Goal: Task Accomplishment & Management: Manage account settings

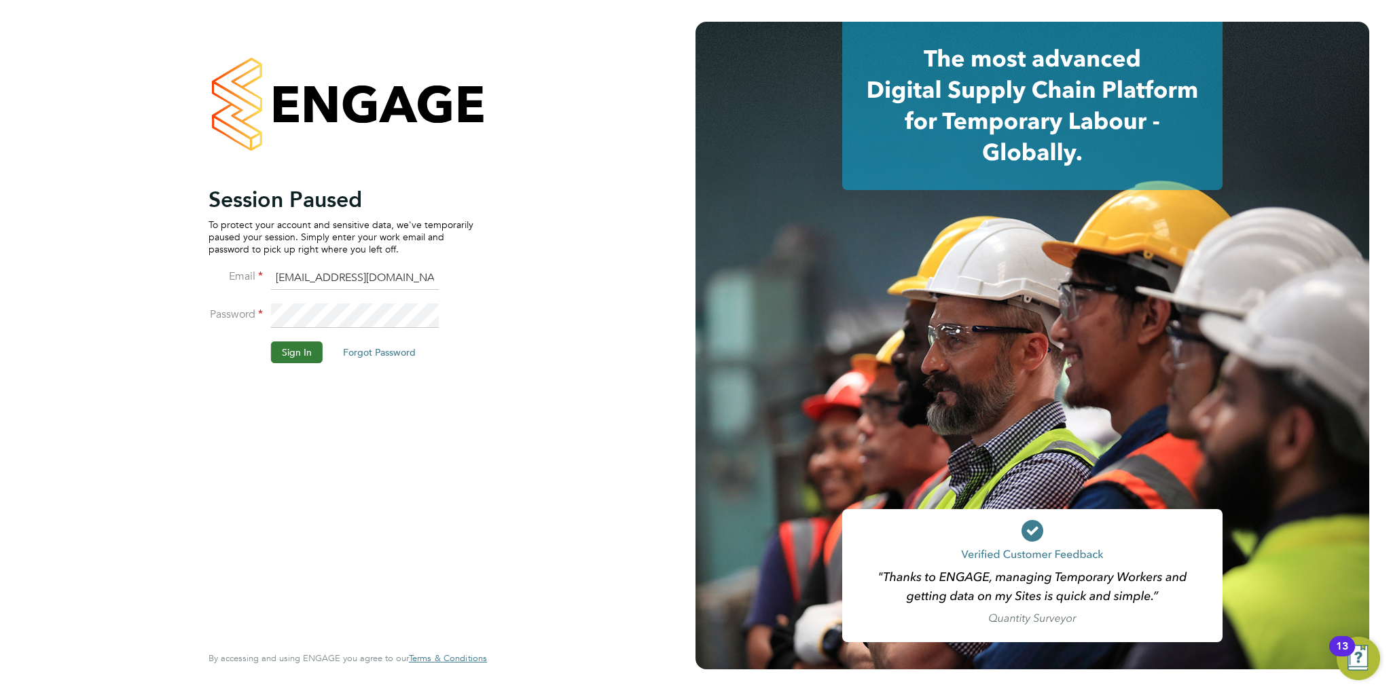
click at [298, 347] on button "Sign In" at bounding box center [297, 353] width 52 height 22
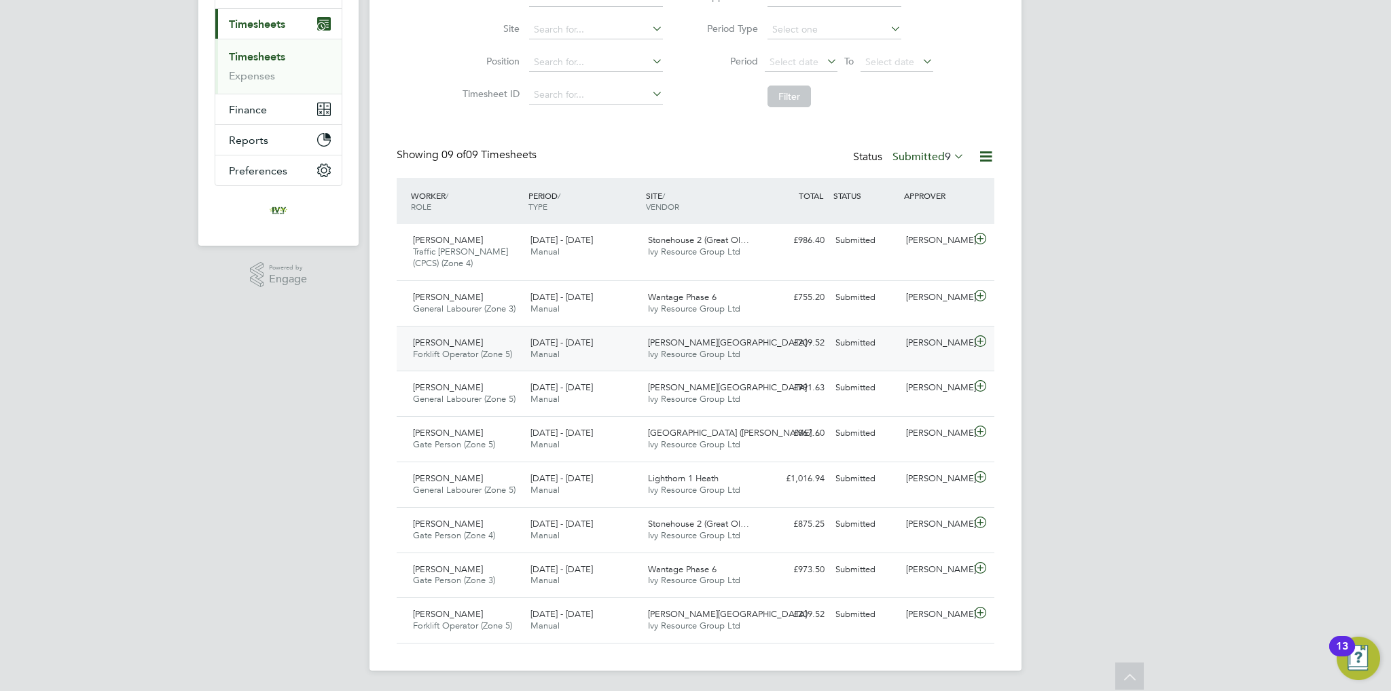
click at [979, 344] on icon at bounding box center [980, 341] width 17 height 11
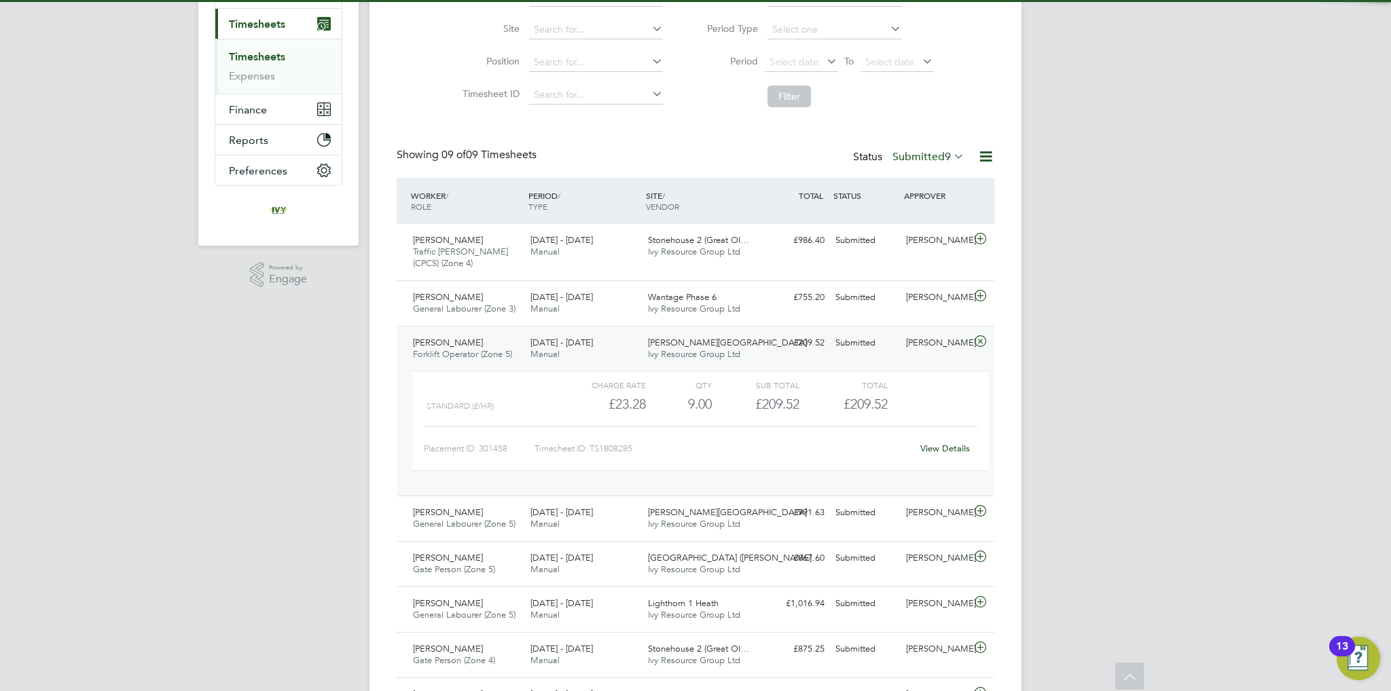
click at [935, 452] on link "View Details" at bounding box center [945, 449] width 50 height 12
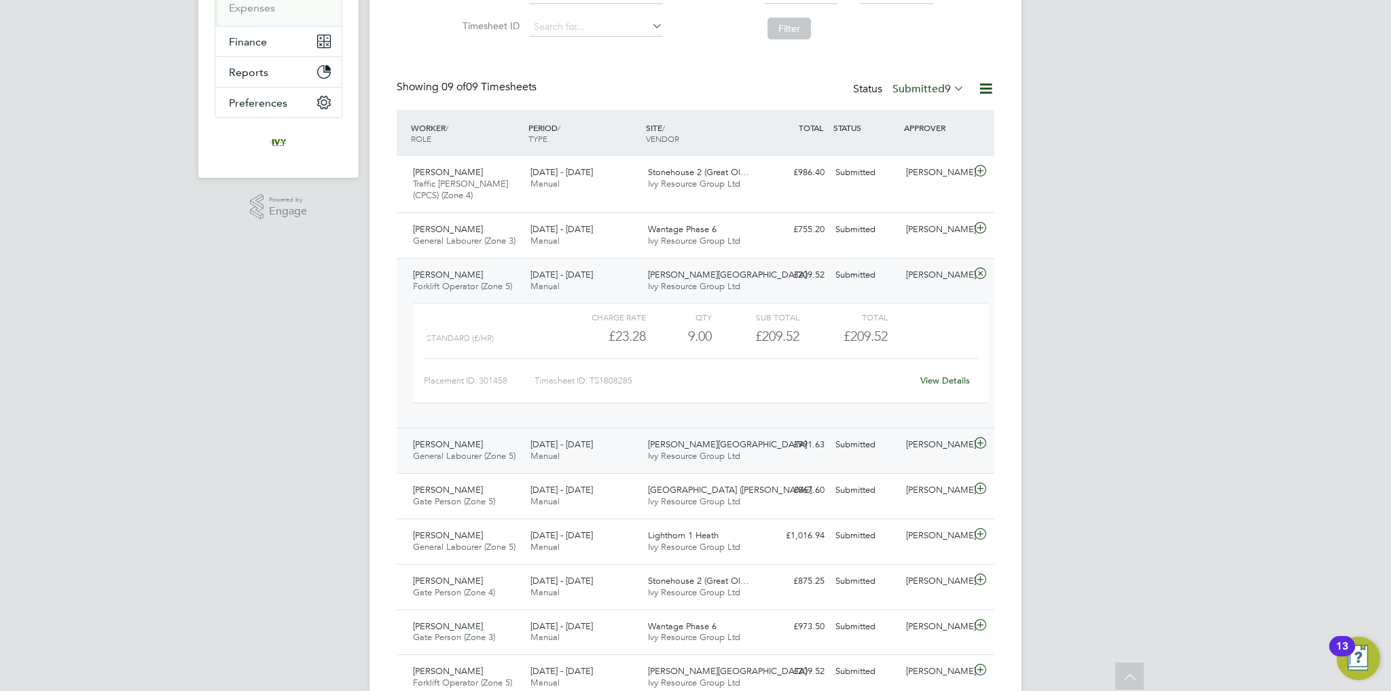
click at [969, 441] on div "Jason Hardy" at bounding box center [936, 445] width 71 height 22
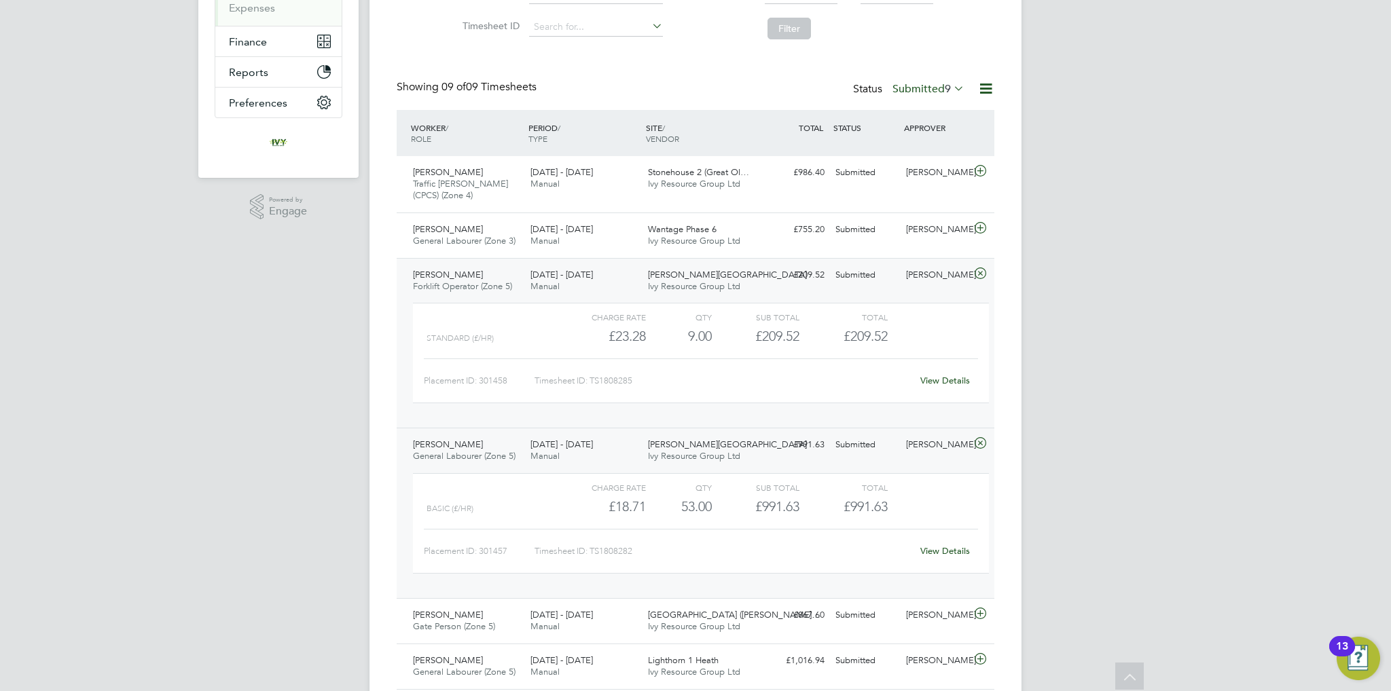
click at [956, 552] on link "View Details" at bounding box center [945, 551] width 50 height 12
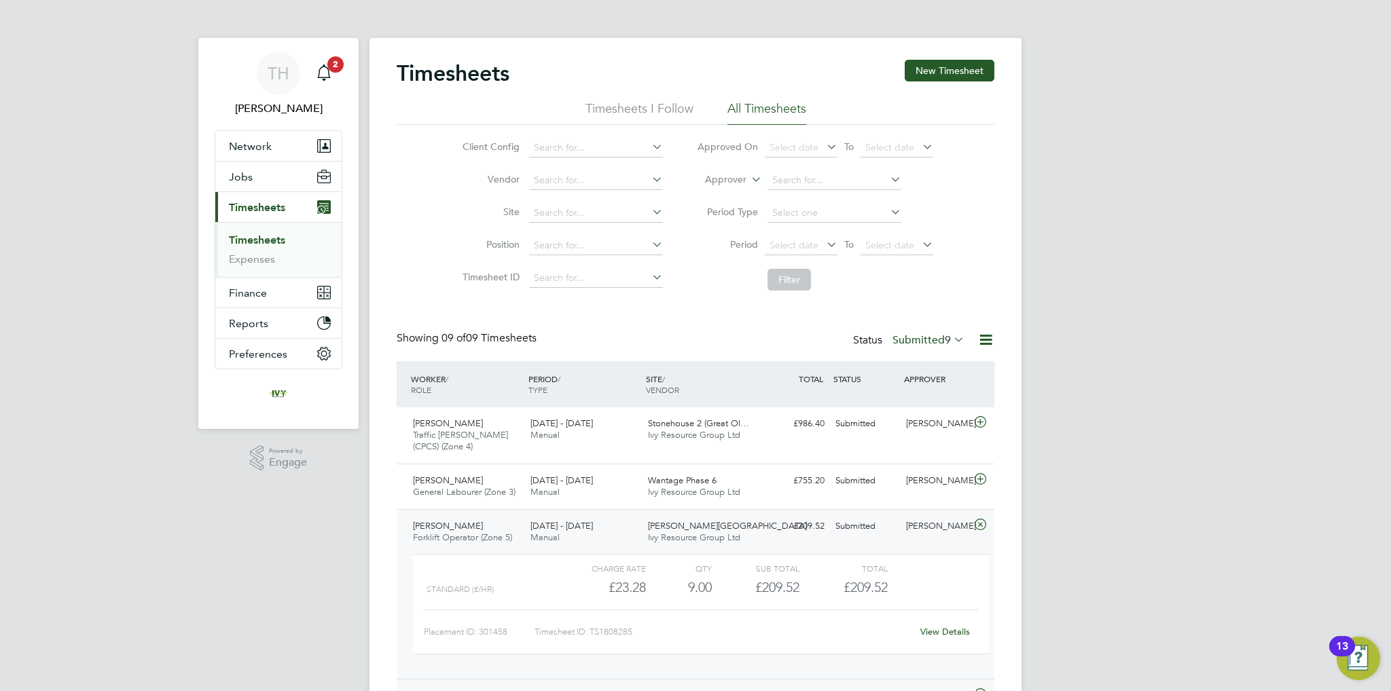
click at [919, 341] on label "Submitted 9" at bounding box center [929, 341] width 72 height 14
click at [922, 403] on li "Submitted" at bounding box center [916, 402] width 62 height 19
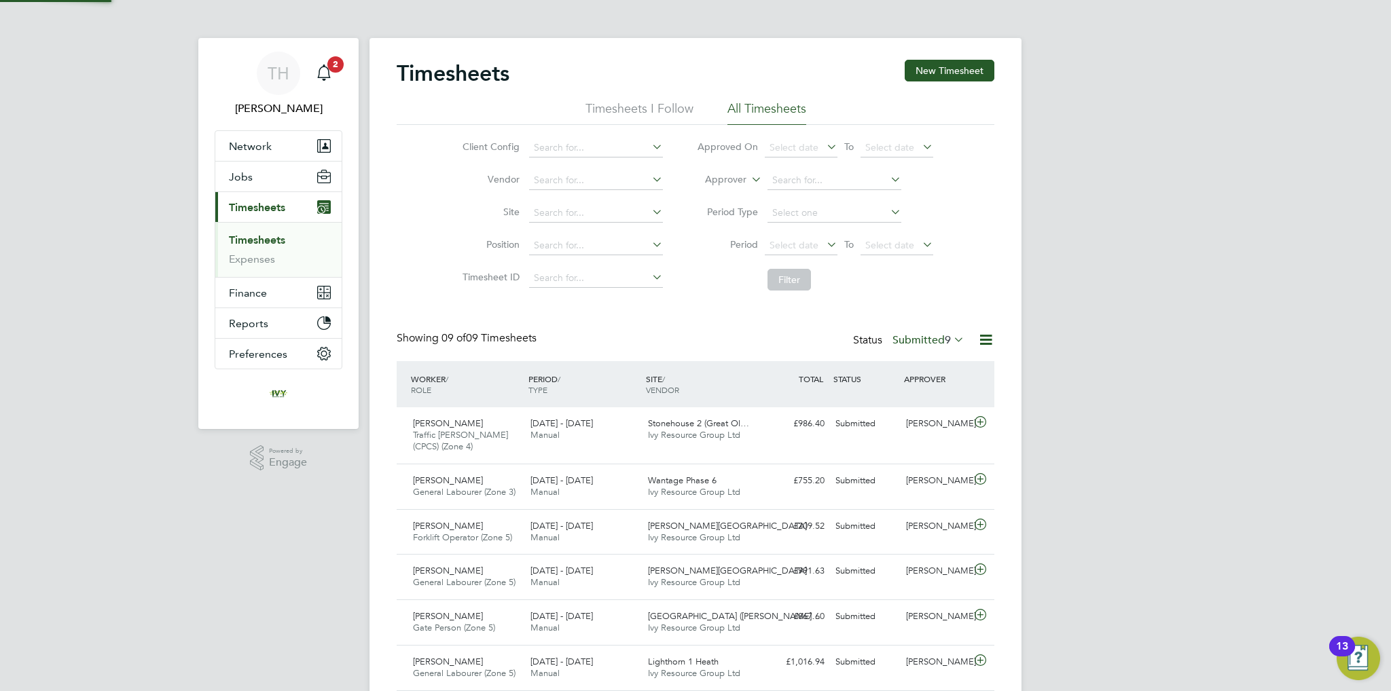
scroll to position [34, 118]
click at [920, 338] on label "Submitted 9" at bounding box center [929, 341] width 72 height 14
click at [914, 403] on li "Submitted" at bounding box center [916, 402] width 62 height 19
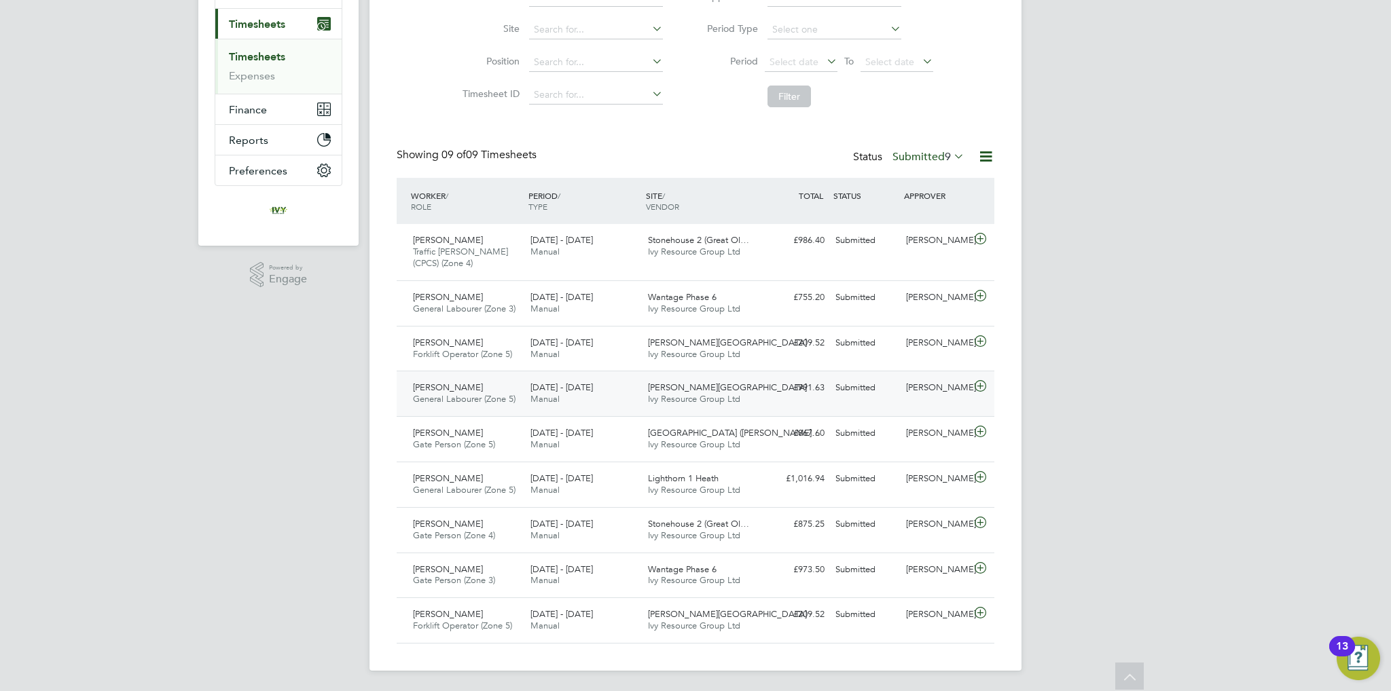
drag, startPoint x: 980, startPoint y: 243, endPoint x: 518, endPoint y: 398, distance: 487.2
click at [518, 398] on div "David Earl General Labourer (Zone 5) 18 - 24 Aug 2025" at bounding box center [467, 394] width 118 height 34
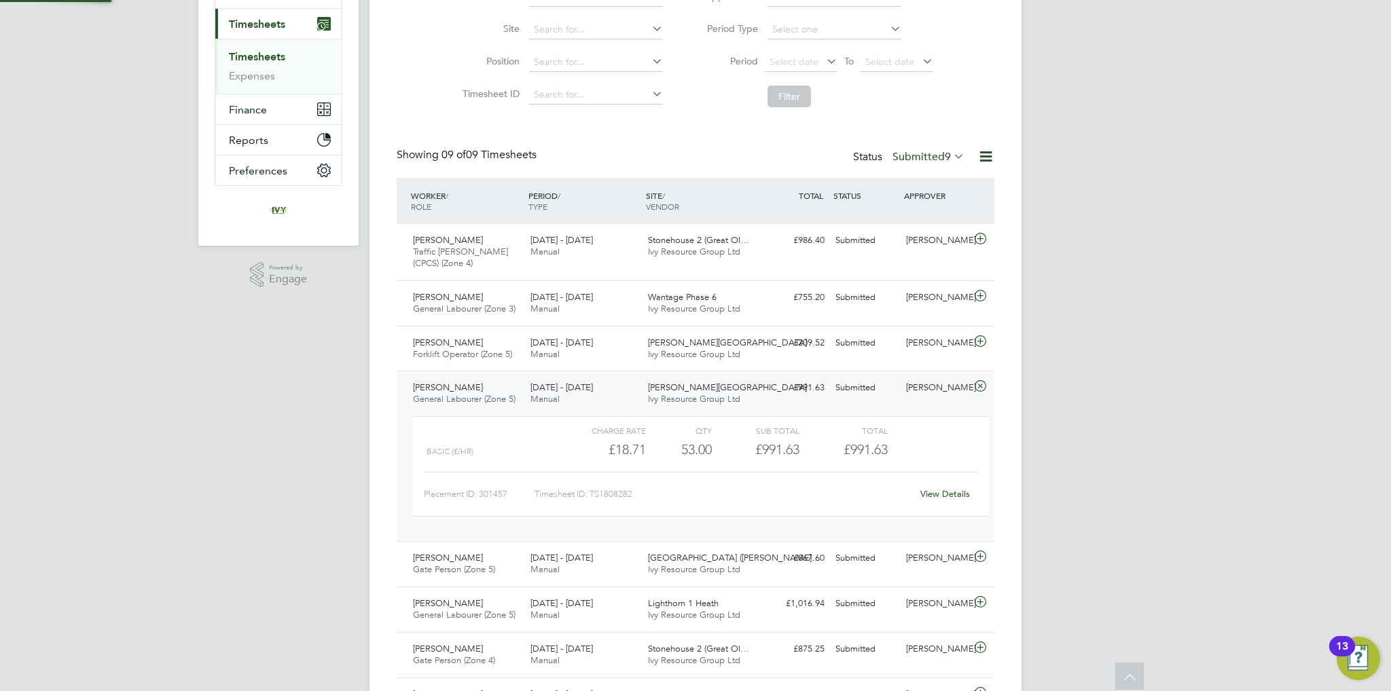
click at [518, 398] on div "David Earl General Labourer (Zone 5) 18 - 24 Aug 2025" at bounding box center [467, 394] width 118 height 34
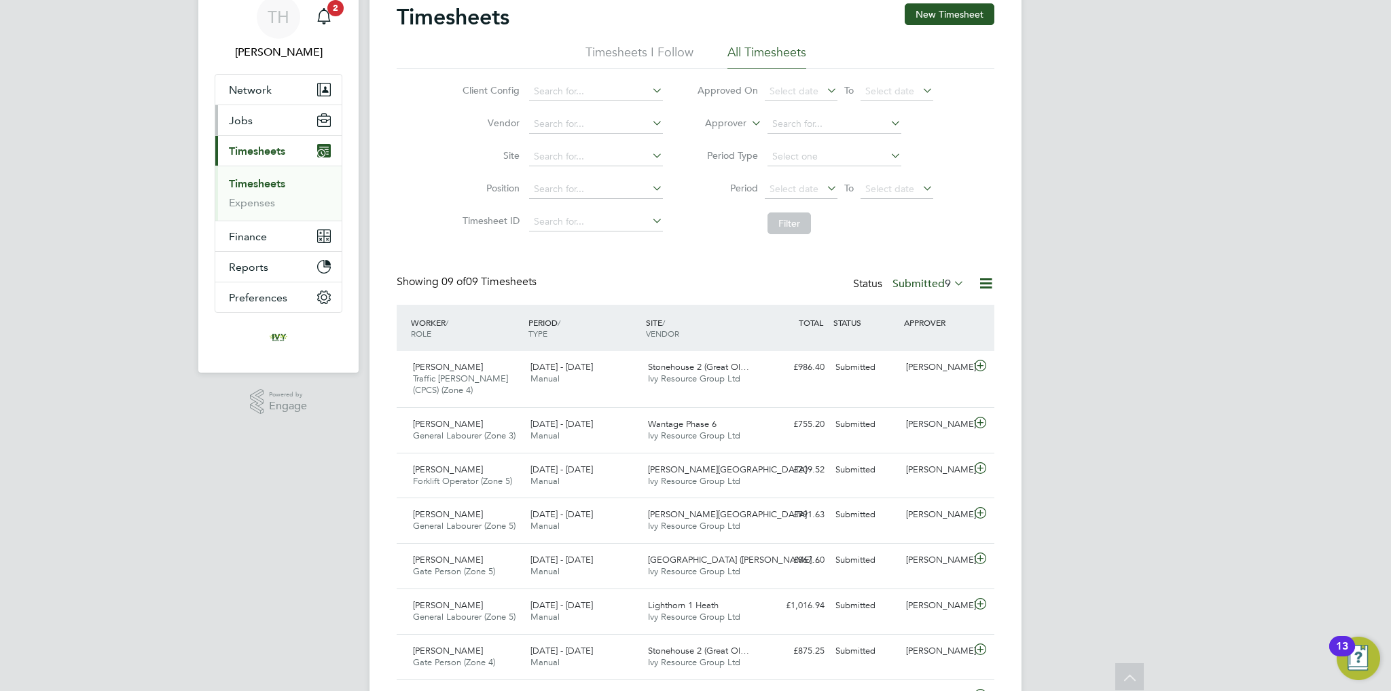
scroll to position [0, 0]
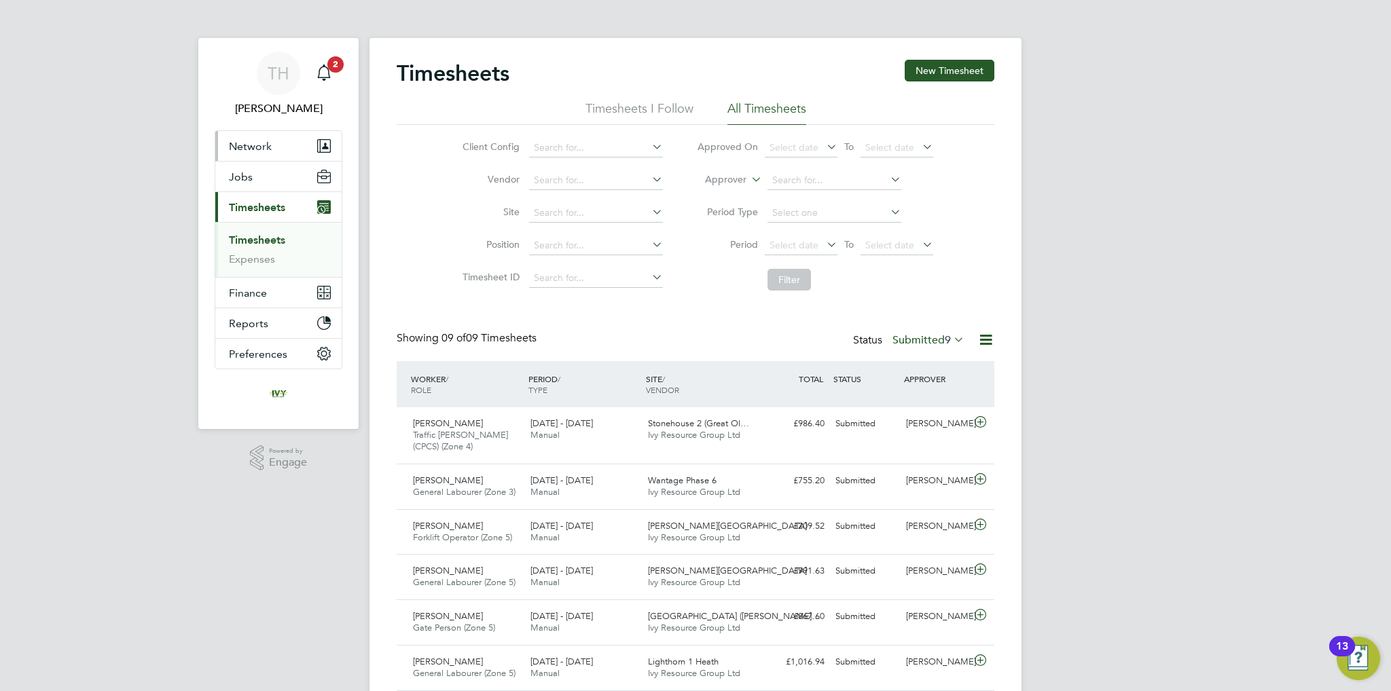
click at [264, 137] on button "Network" at bounding box center [278, 146] width 126 height 30
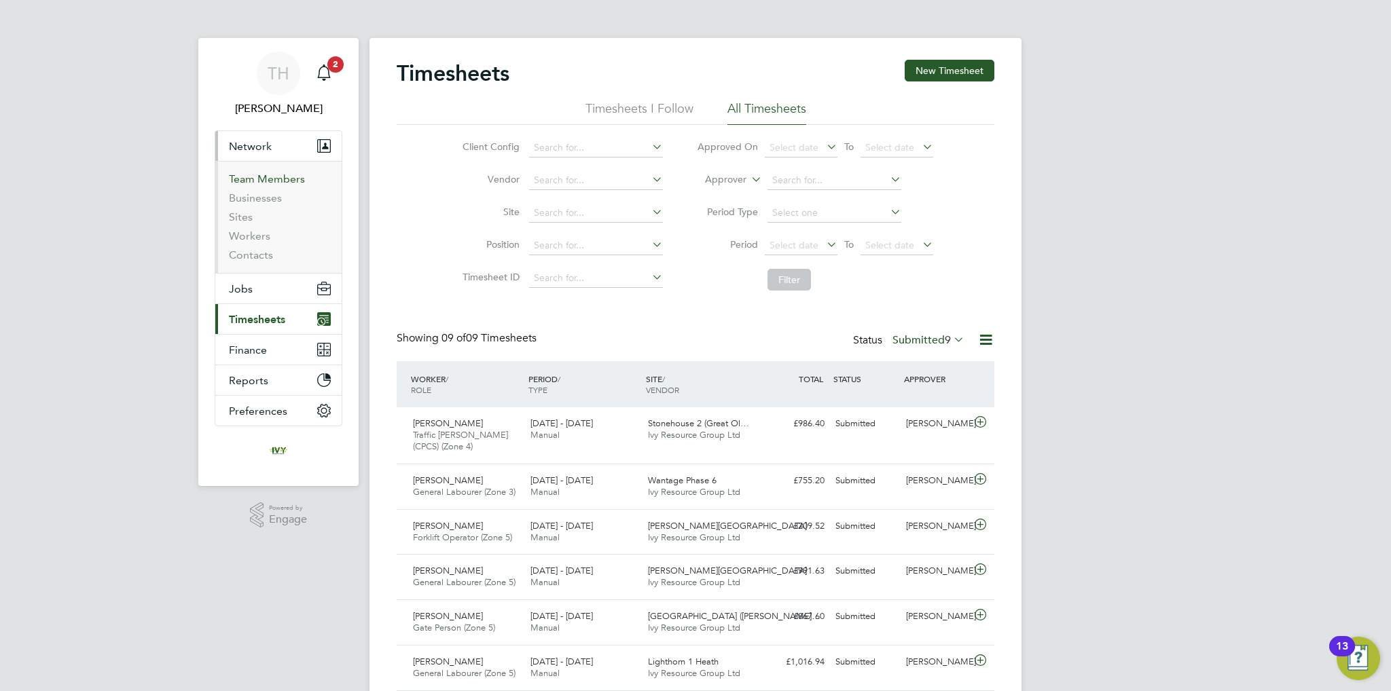
click at [264, 180] on link "Team Members" at bounding box center [267, 179] width 76 height 13
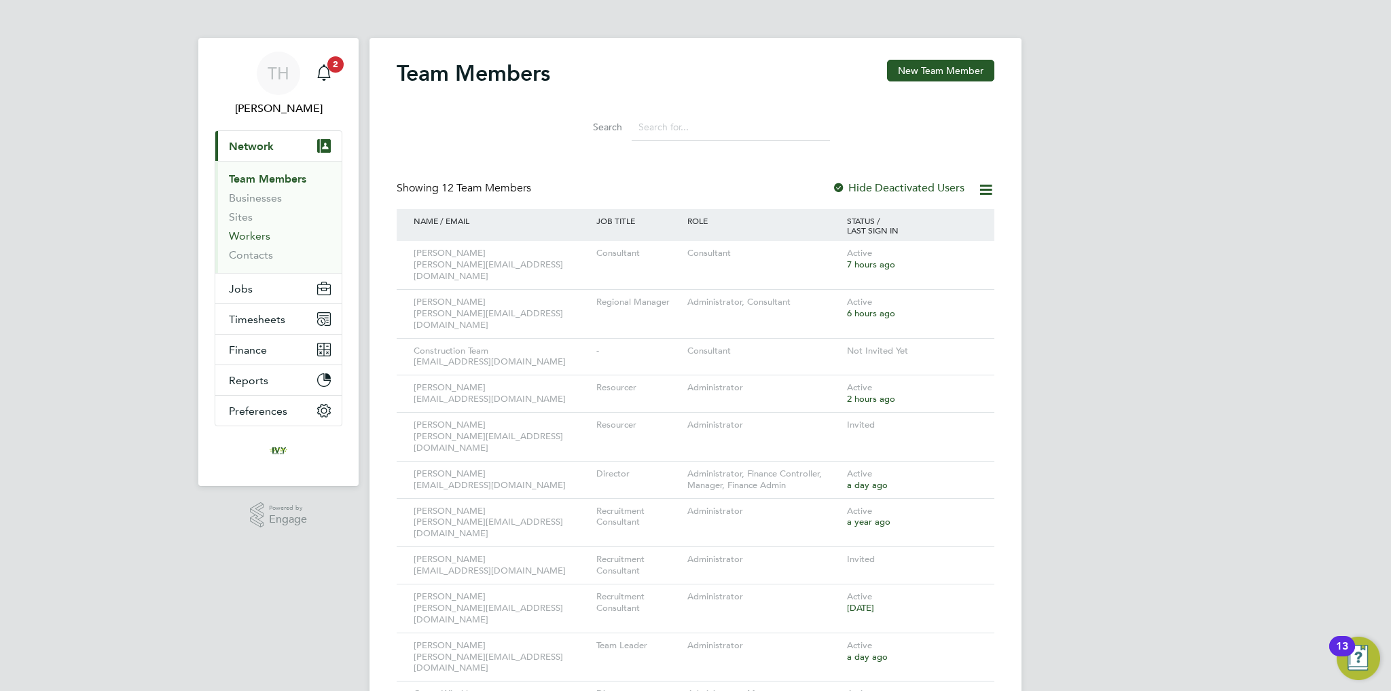
click at [242, 240] on link "Workers" at bounding box center [249, 236] width 41 height 13
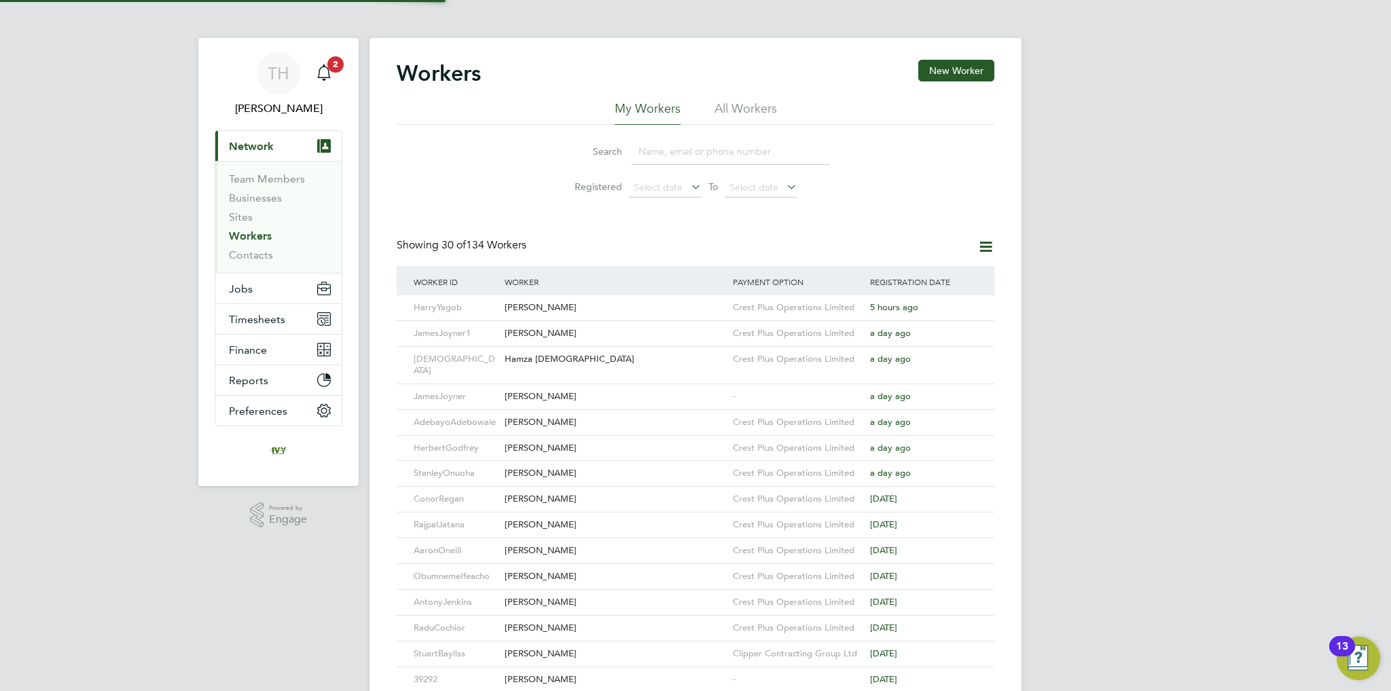
click at [710, 146] on input at bounding box center [731, 152] width 198 height 26
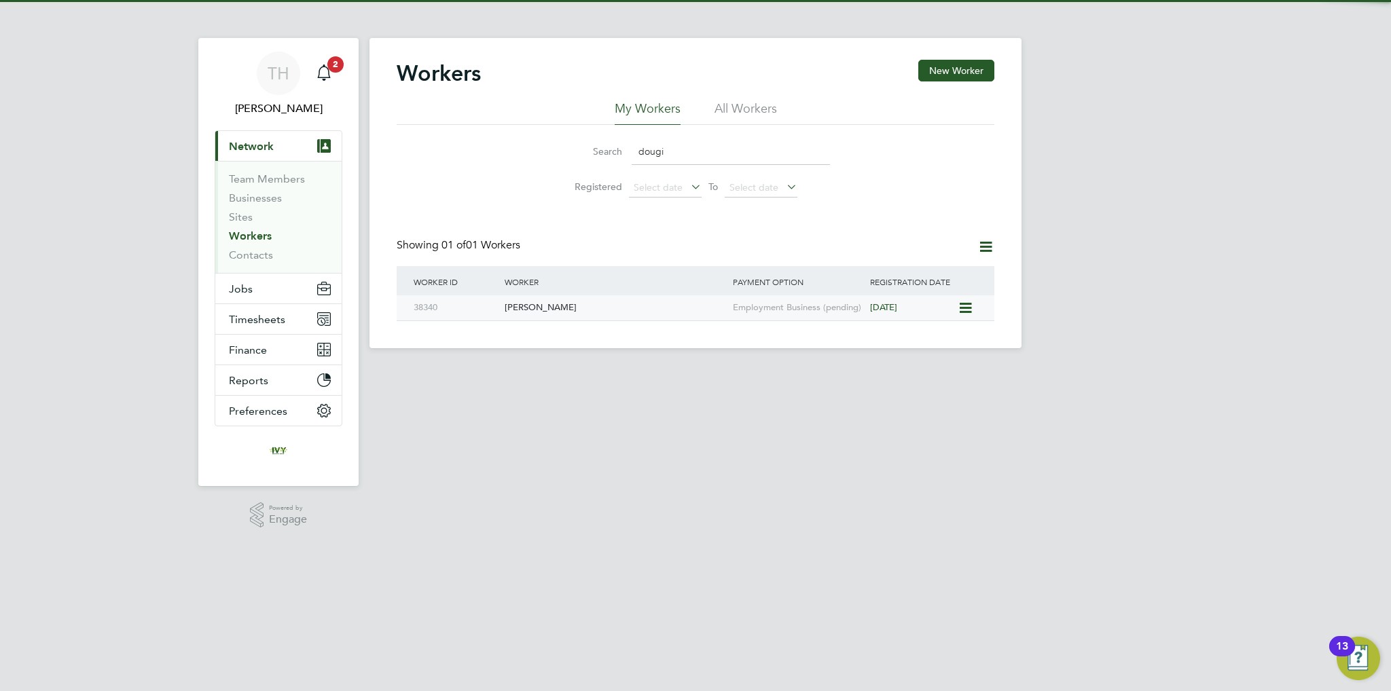
type input "dougi"
click at [580, 314] on div "Dougie Lloyd" at bounding box center [615, 307] width 228 height 25
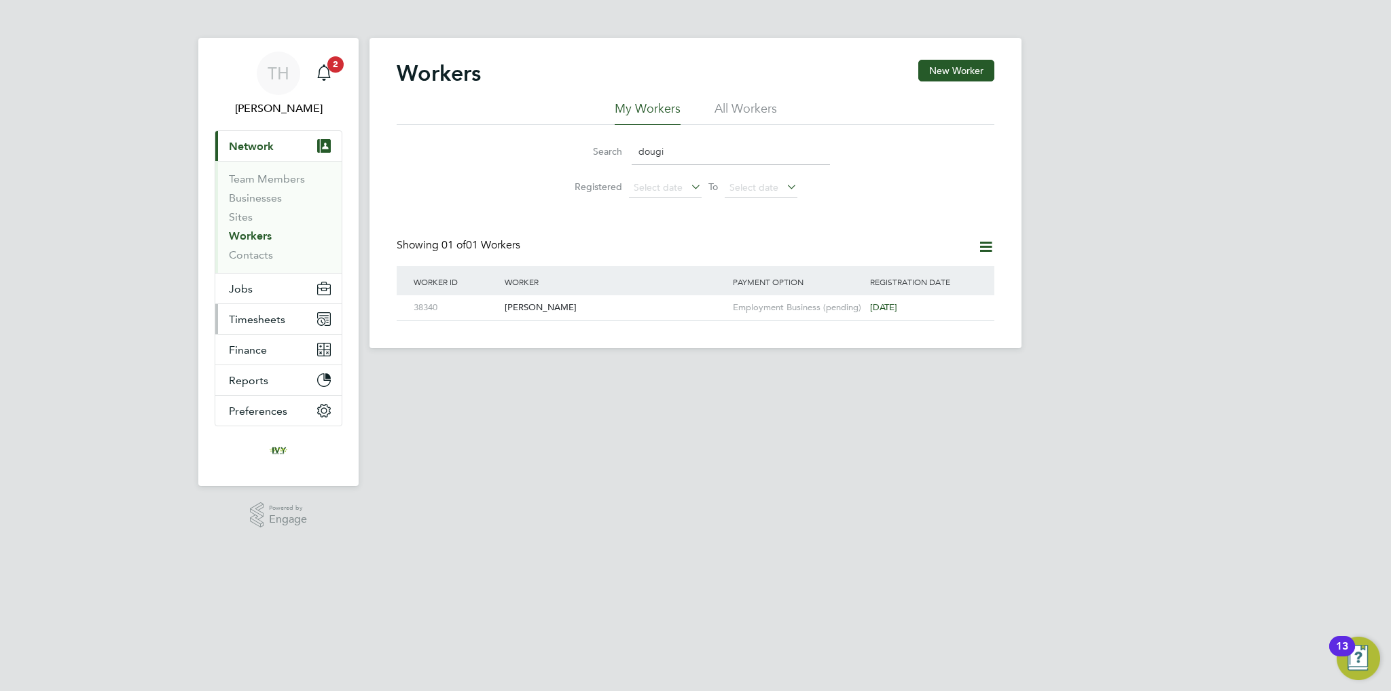
click at [257, 317] on span "Timesheets" at bounding box center [257, 319] width 56 height 13
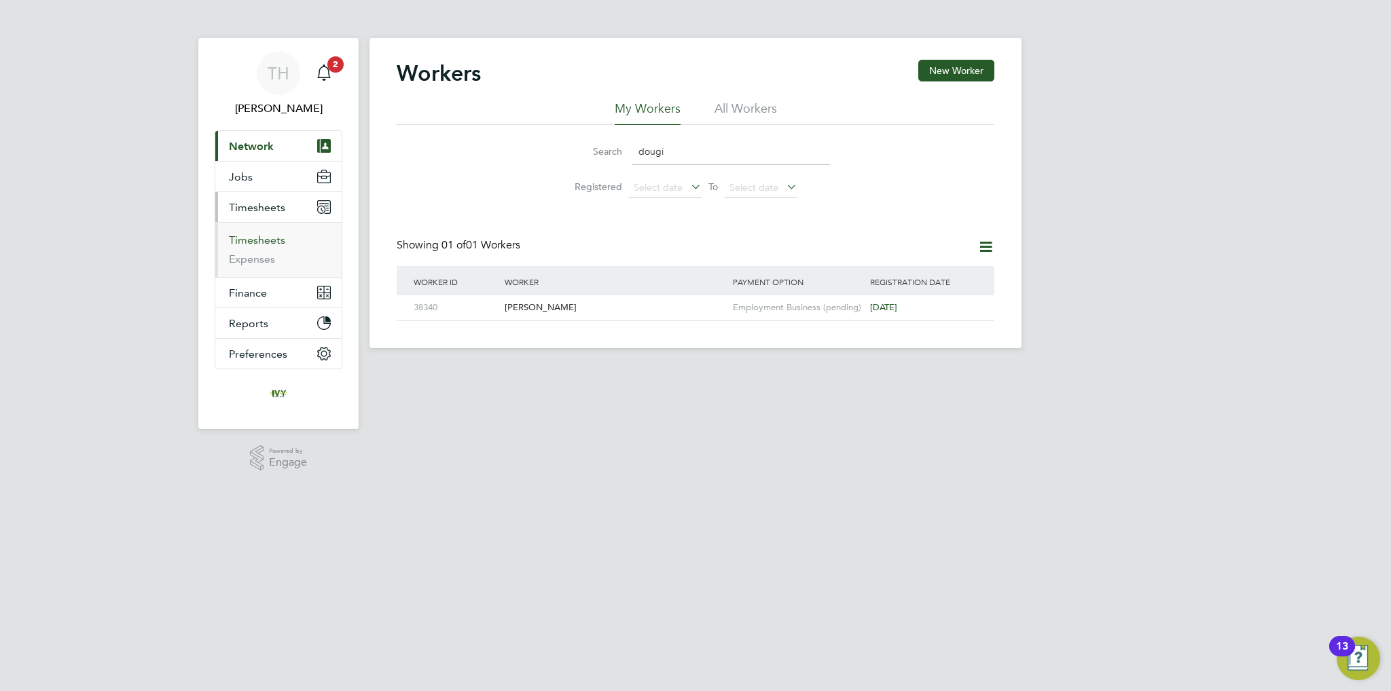
click at [268, 238] on link "Timesheets" at bounding box center [257, 240] width 56 height 13
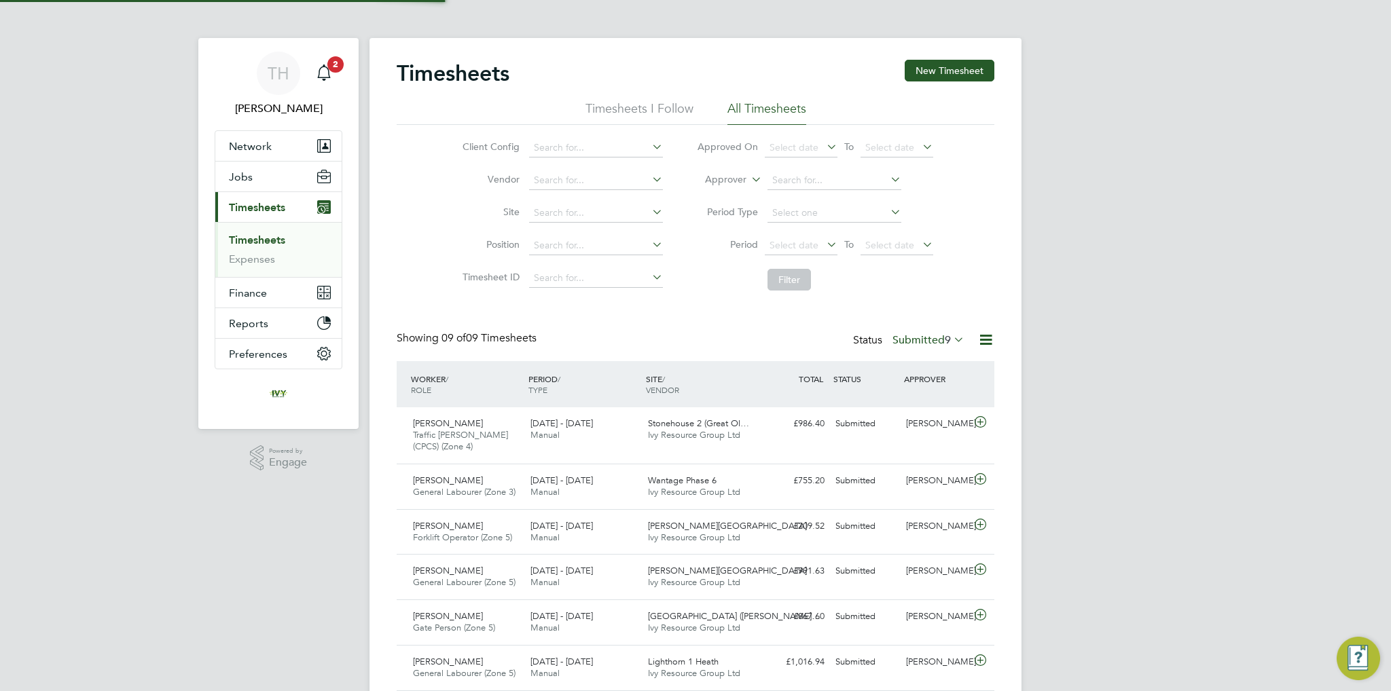
scroll to position [34, 118]
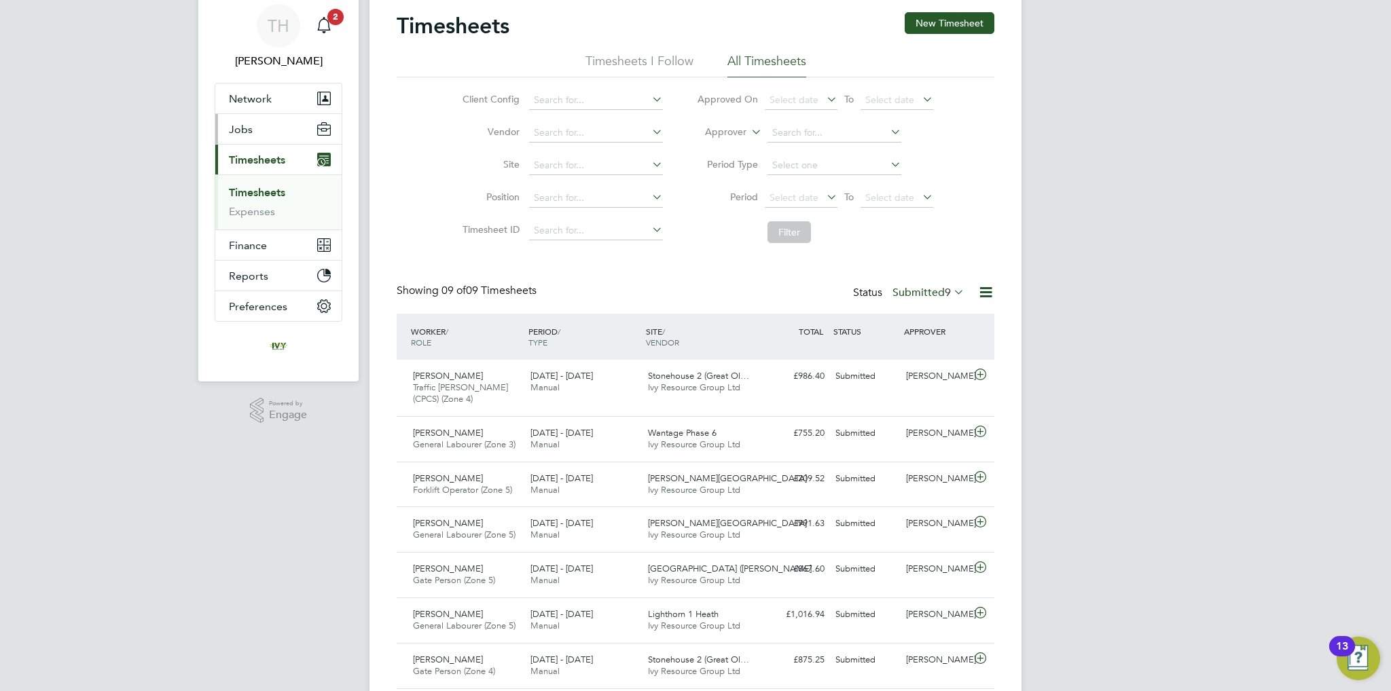
click at [251, 132] on span "Jobs" at bounding box center [241, 129] width 24 height 13
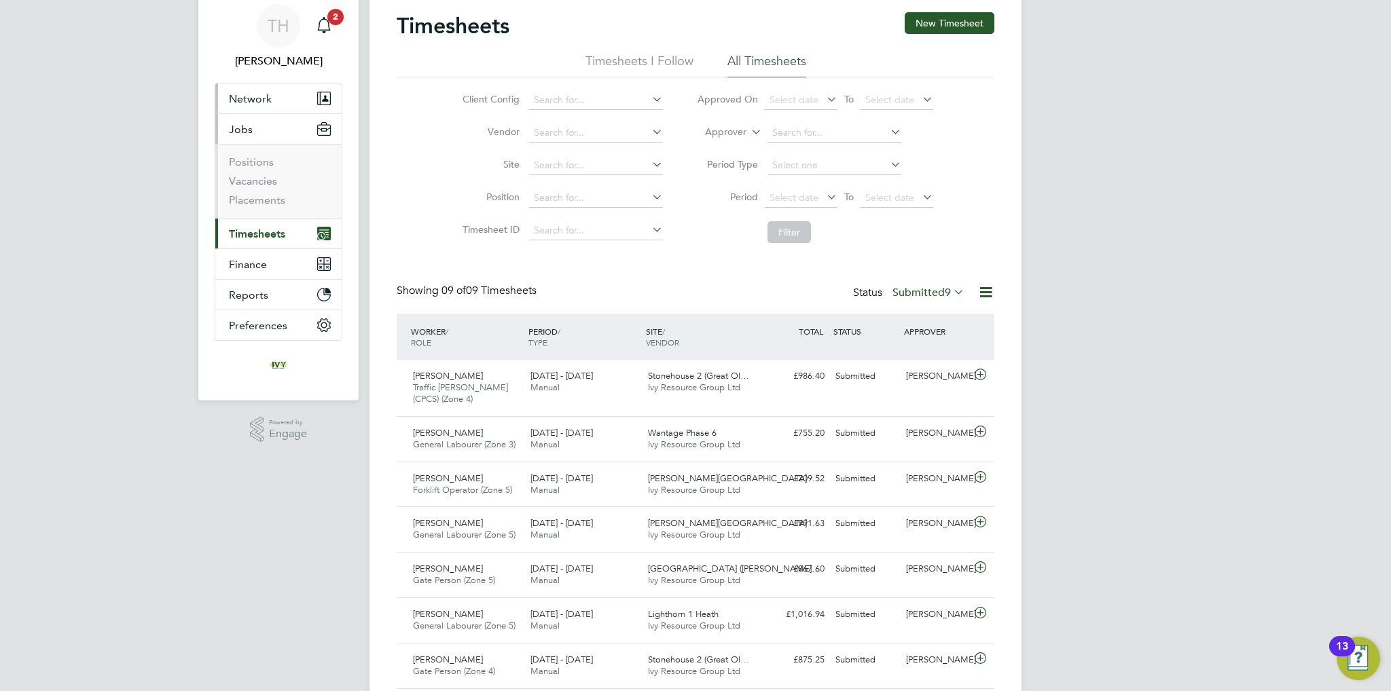
click at [257, 111] on button "Network" at bounding box center [278, 99] width 126 height 30
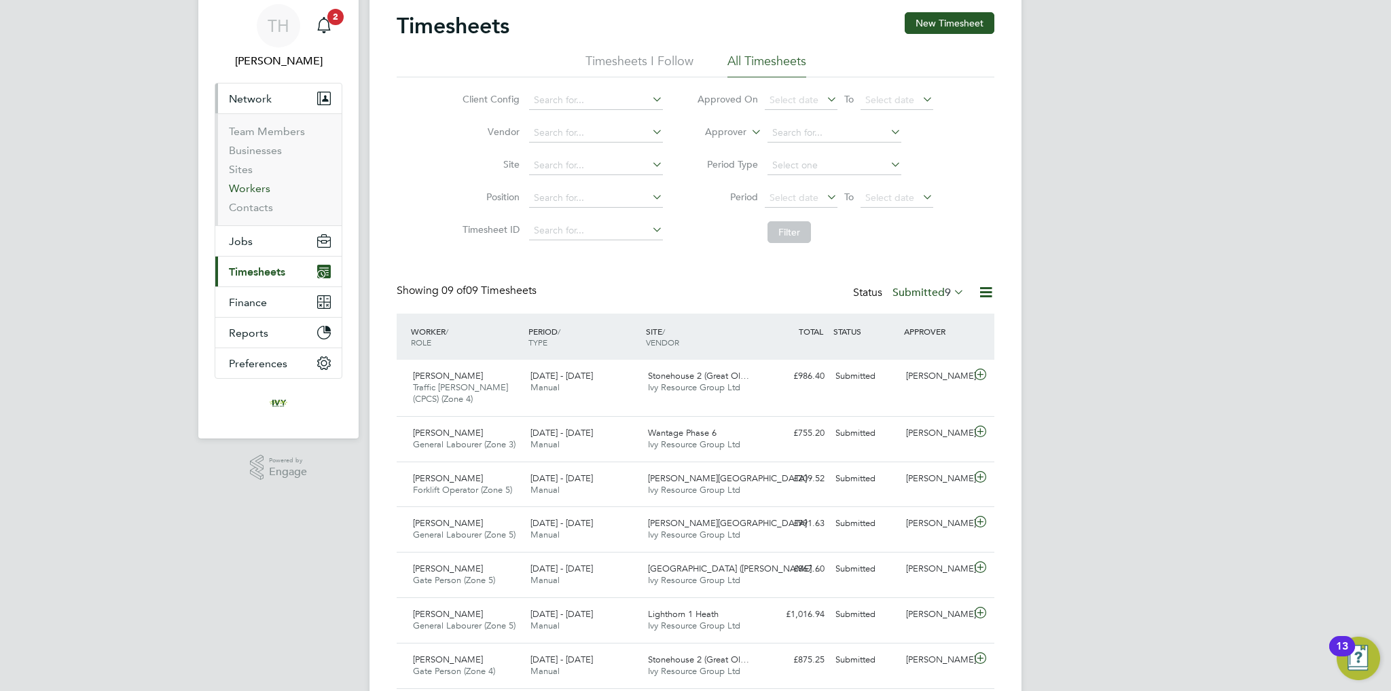
click at [264, 185] on link "Workers" at bounding box center [249, 188] width 41 height 13
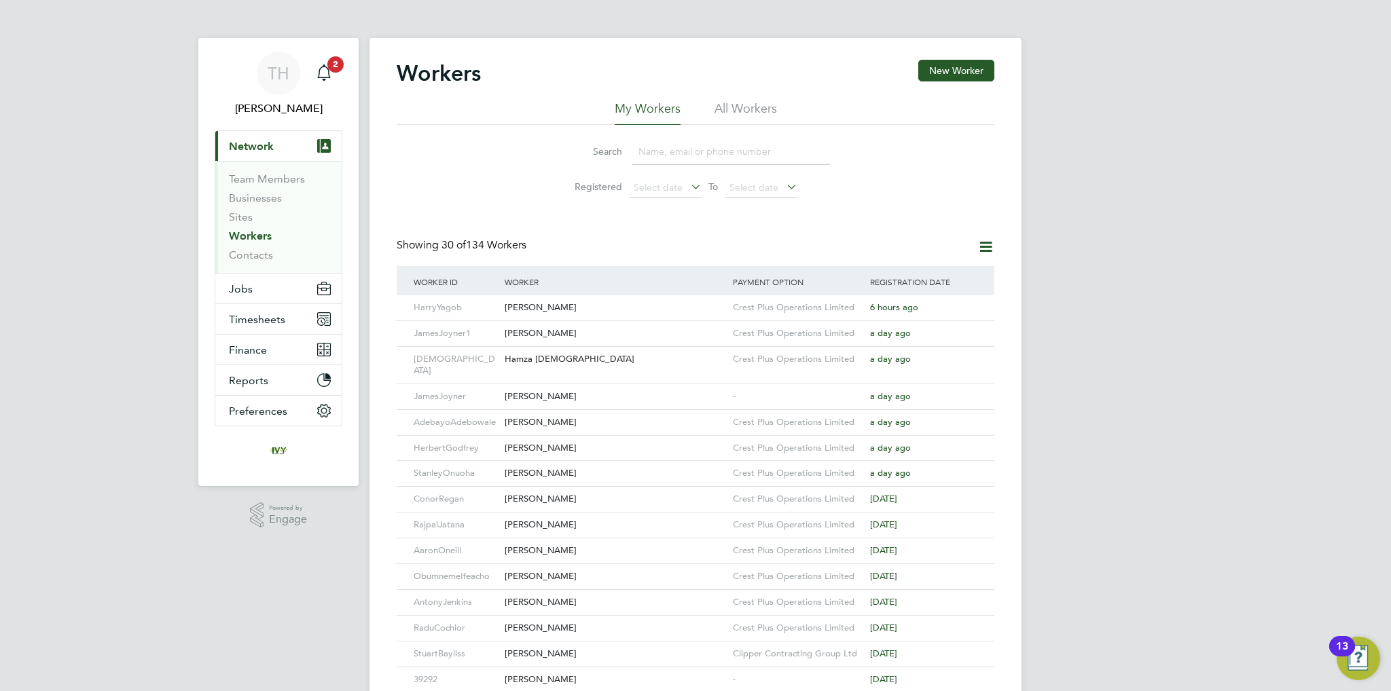
click at [672, 154] on input at bounding box center [731, 152] width 198 height 26
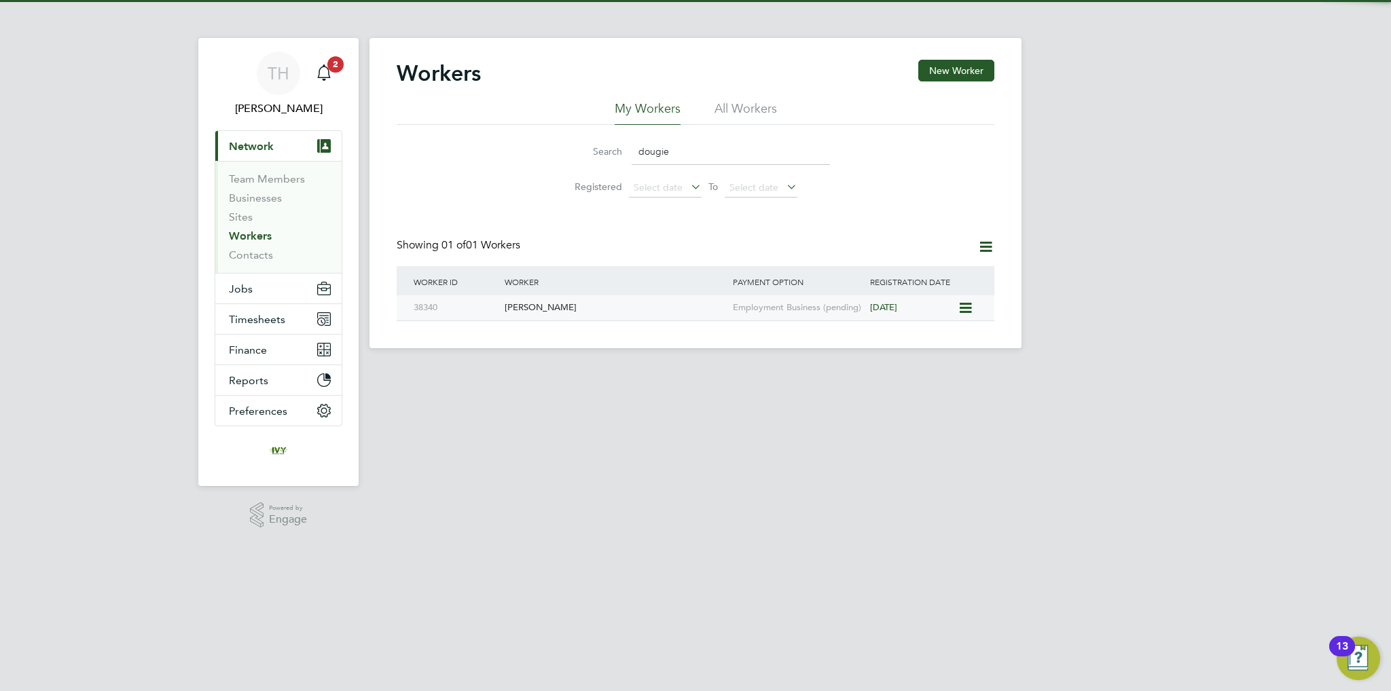
type input "dougie"
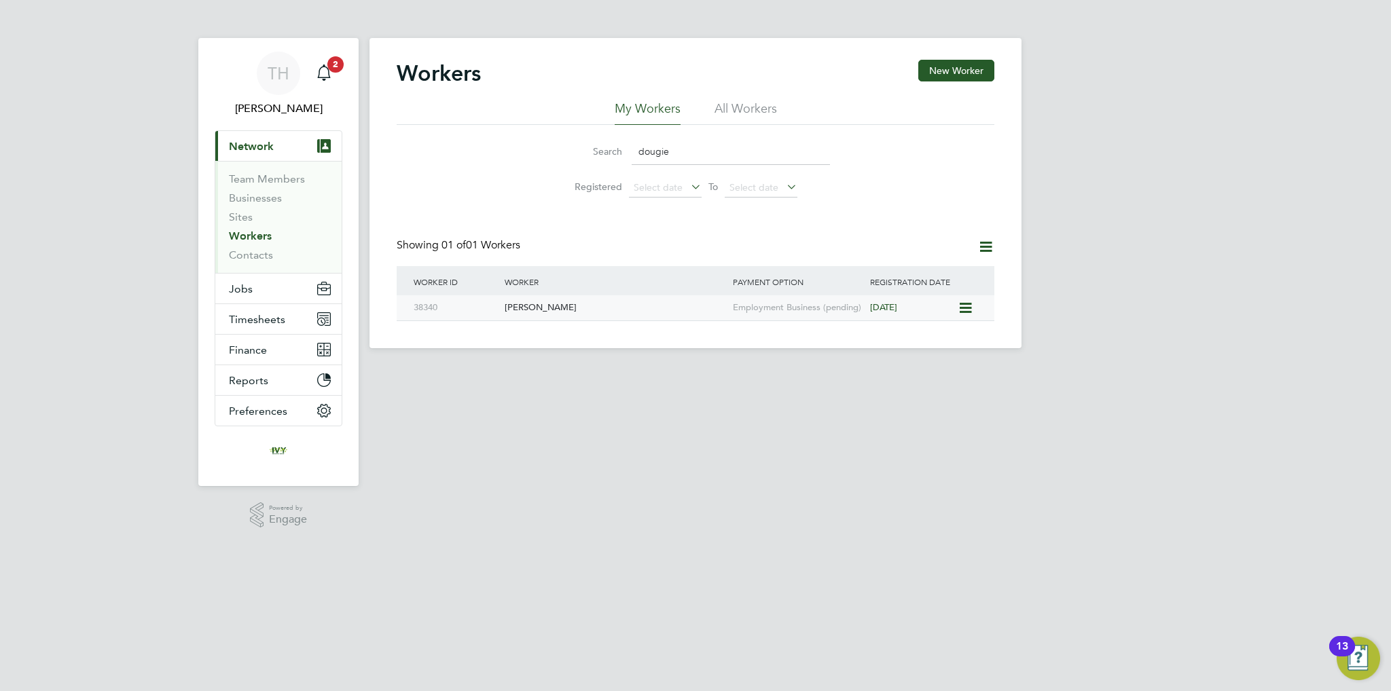
click at [605, 305] on div "Dougie Lloyd" at bounding box center [615, 307] width 228 height 25
click at [262, 316] on span "Timesheets" at bounding box center [257, 319] width 56 height 13
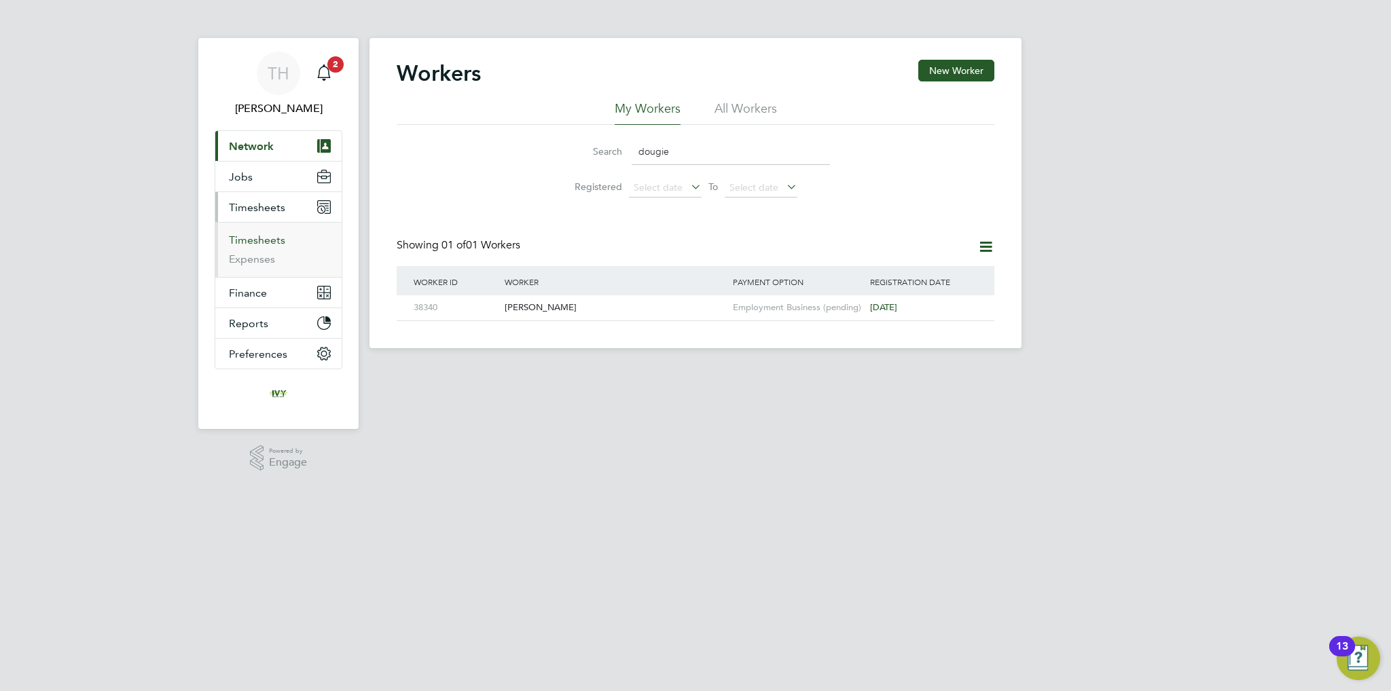
click at [258, 240] on link "Timesheets" at bounding box center [257, 240] width 56 height 13
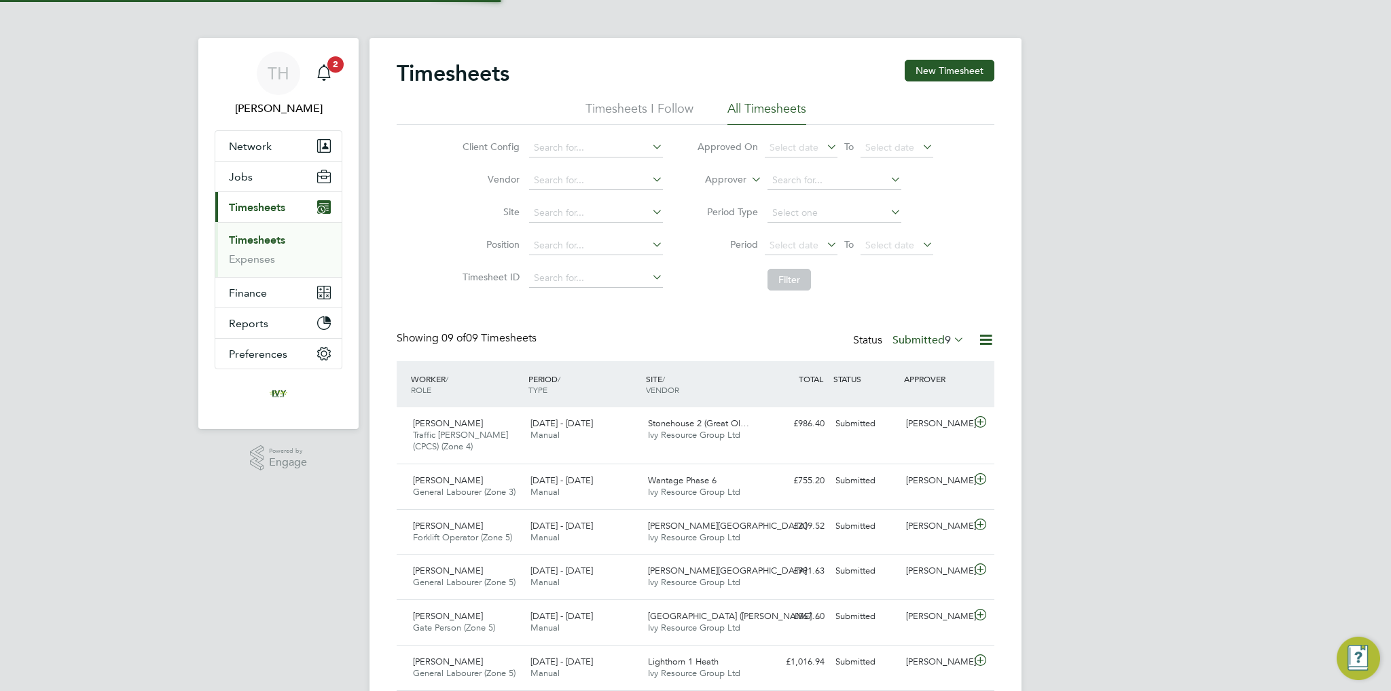
scroll to position [34, 118]
click at [918, 341] on label "Submitted 9" at bounding box center [929, 341] width 72 height 14
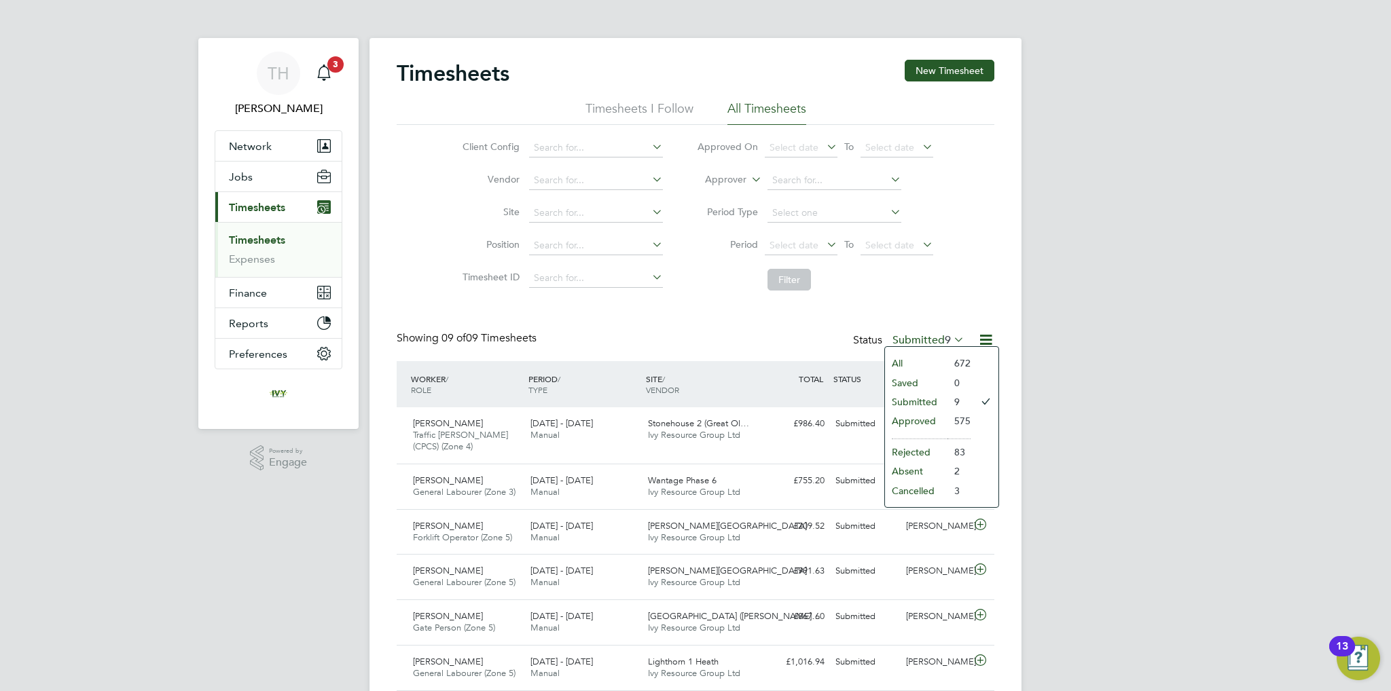
click at [907, 397] on li "Submitted" at bounding box center [916, 402] width 62 height 19
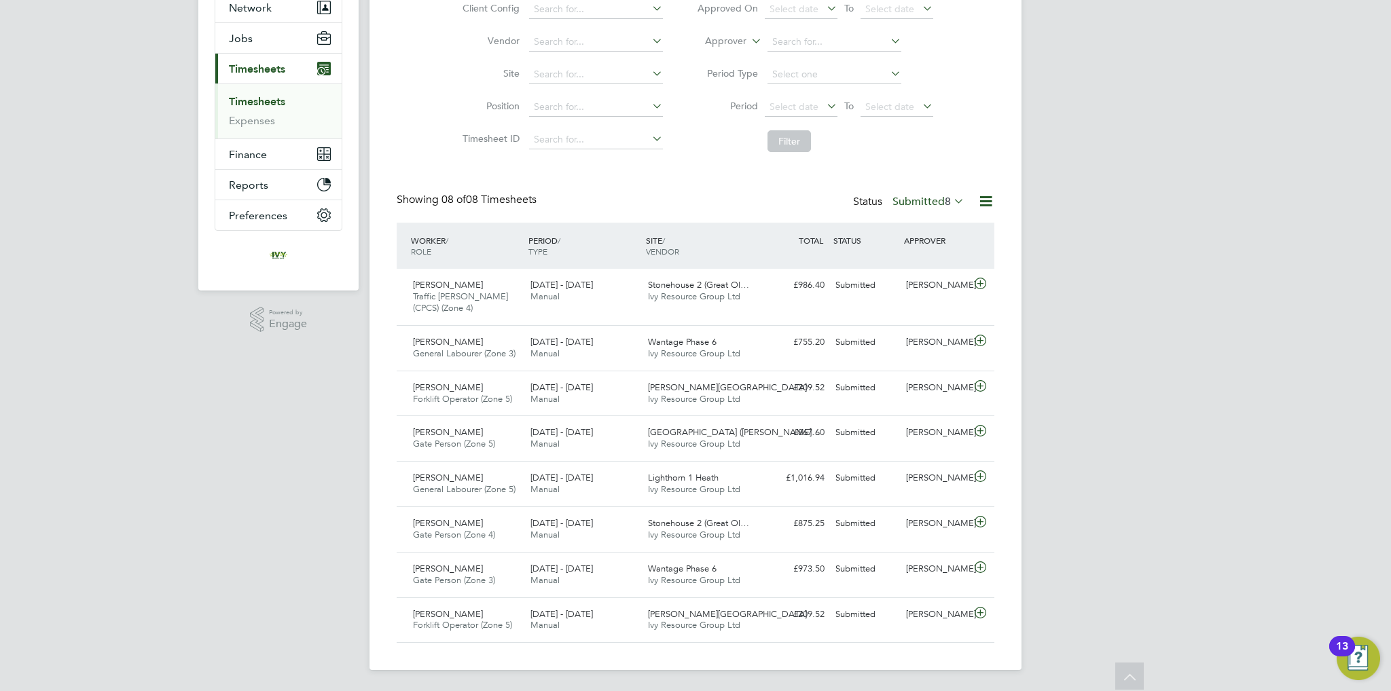
click at [945, 199] on span "8" at bounding box center [948, 202] width 6 height 14
click at [914, 282] on li "Approved" at bounding box center [916, 282] width 62 height 19
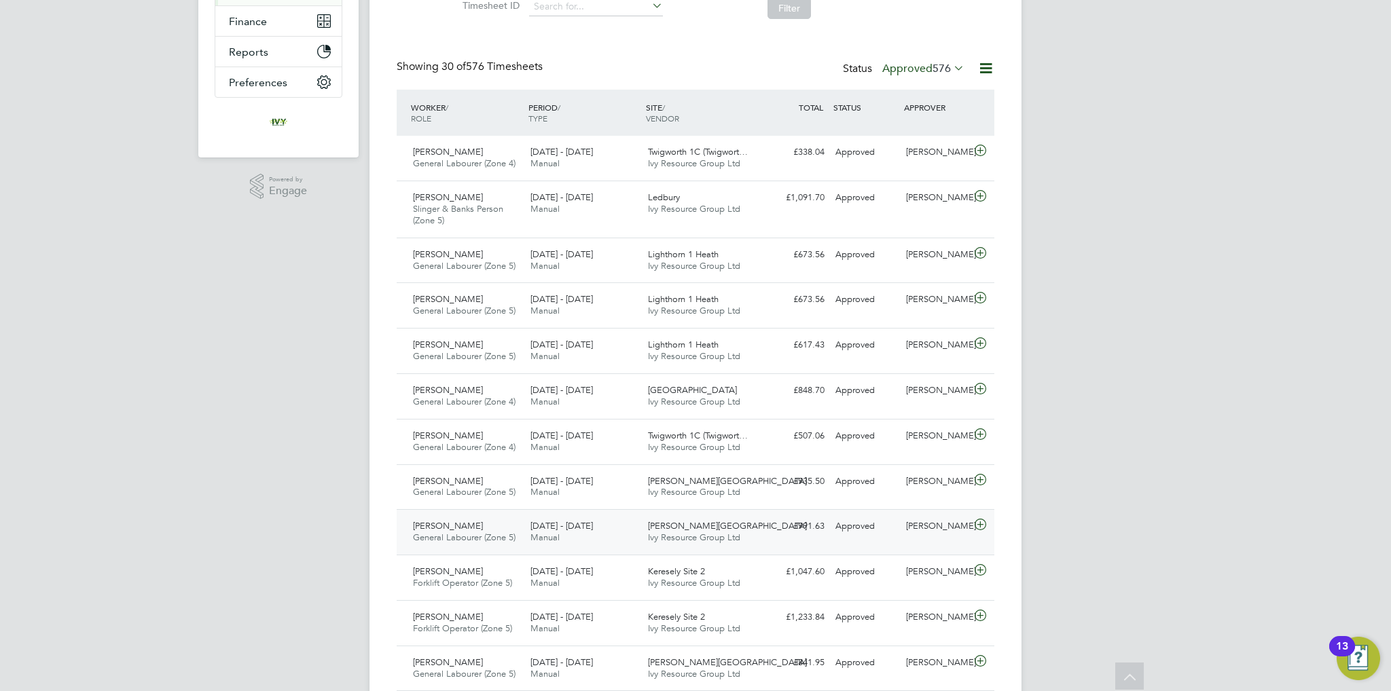
click at [844, 525] on div "Approved" at bounding box center [865, 527] width 71 height 22
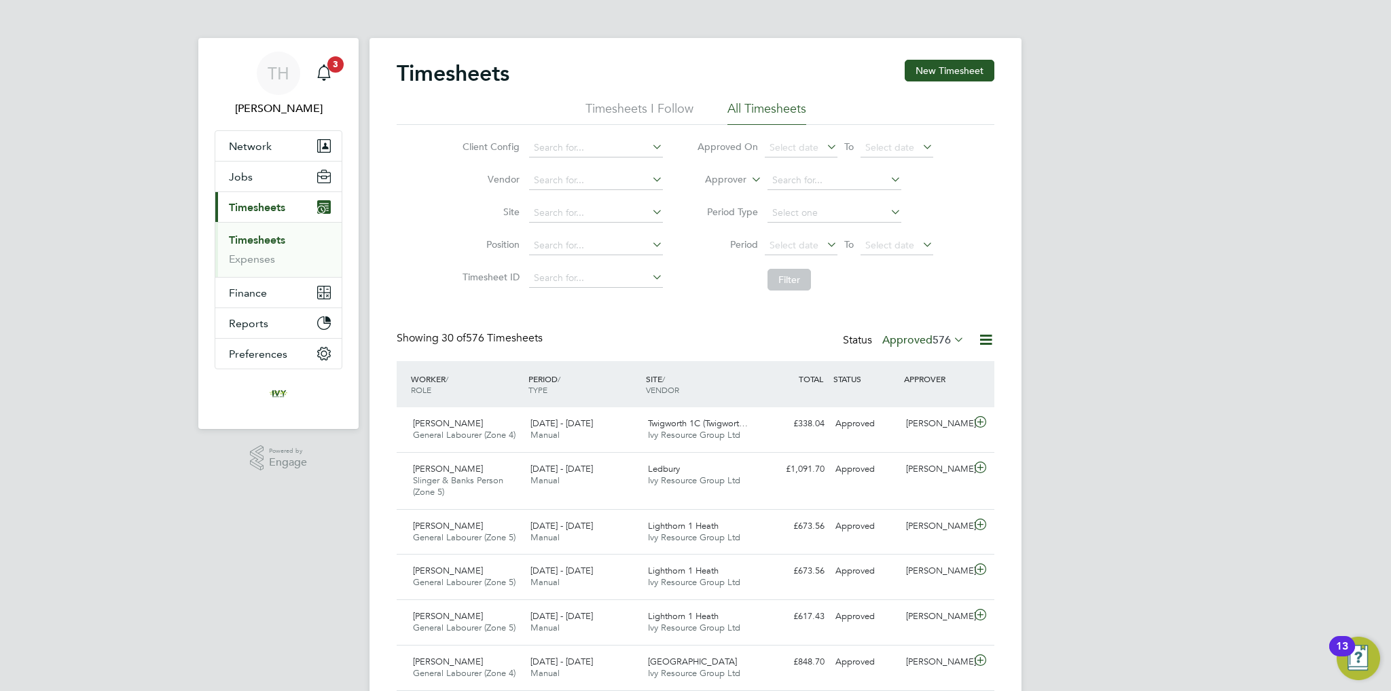
click at [951, 343] on icon at bounding box center [951, 339] width 0 height 19
click at [916, 403] on li "Submitted" at bounding box center [911, 402] width 62 height 19
click at [934, 343] on label "Submitted 8" at bounding box center [929, 341] width 72 height 14
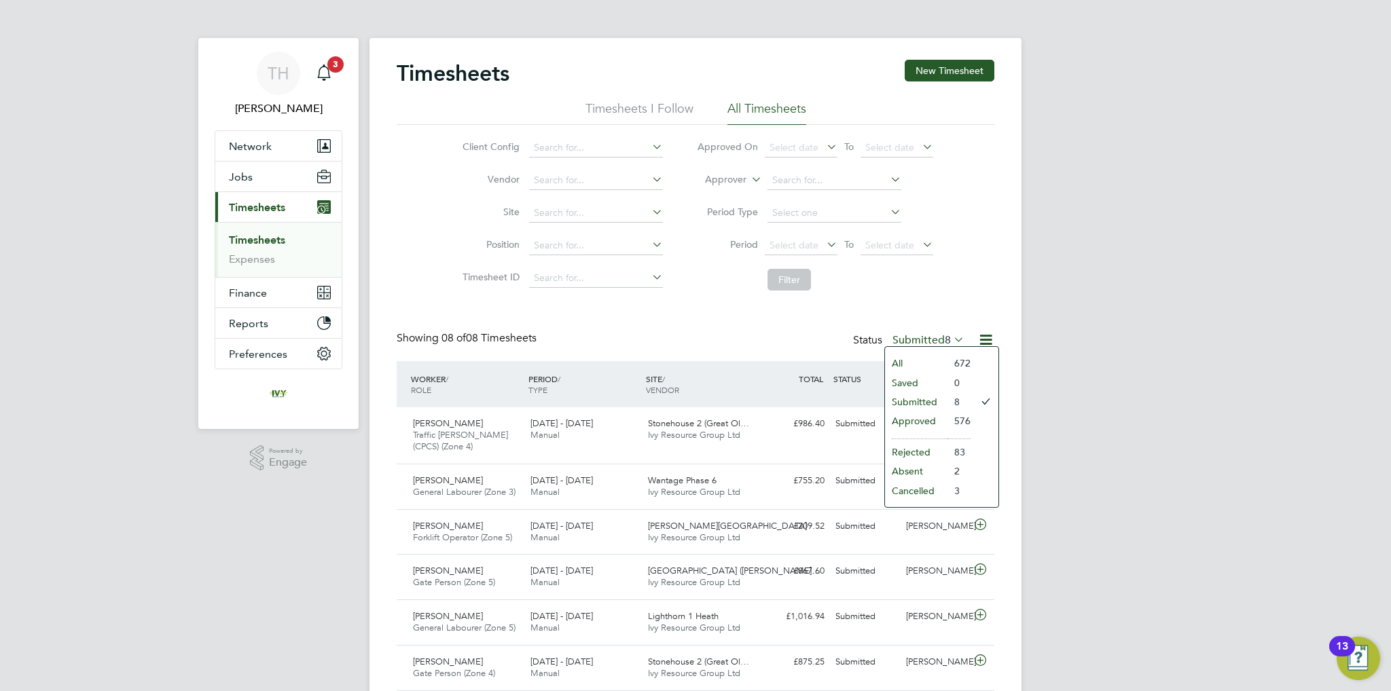
click at [922, 400] on li "Submitted" at bounding box center [916, 402] width 62 height 19
click at [272, 237] on link "Timesheets" at bounding box center [257, 240] width 56 height 13
click at [929, 338] on label "Submitted 8" at bounding box center [929, 341] width 72 height 14
click at [901, 400] on li "Submitted" at bounding box center [916, 402] width 62 height 19
click at [929, 335] on label "Submitted 8" at bounding box center [929, 341] width 72 height 14
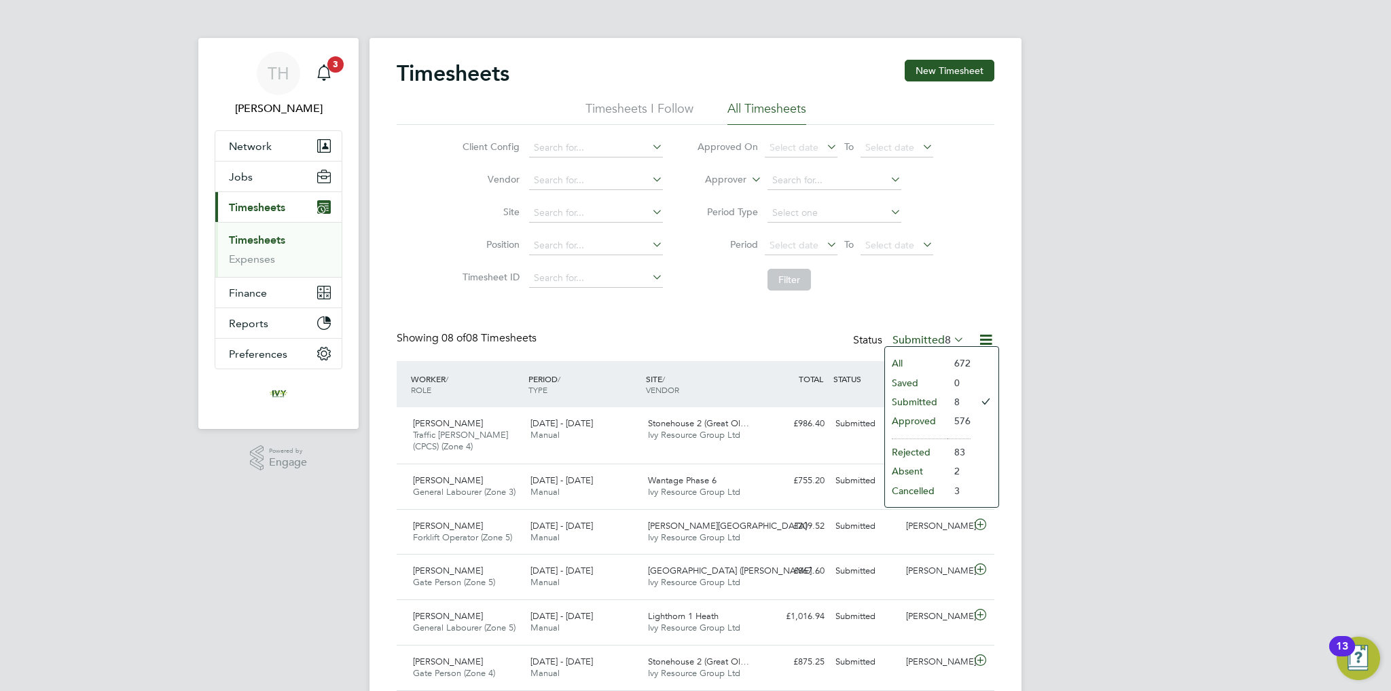
click at [910, 400] on li "Submitted" at bounding box center [916, 402] width 62 height 19
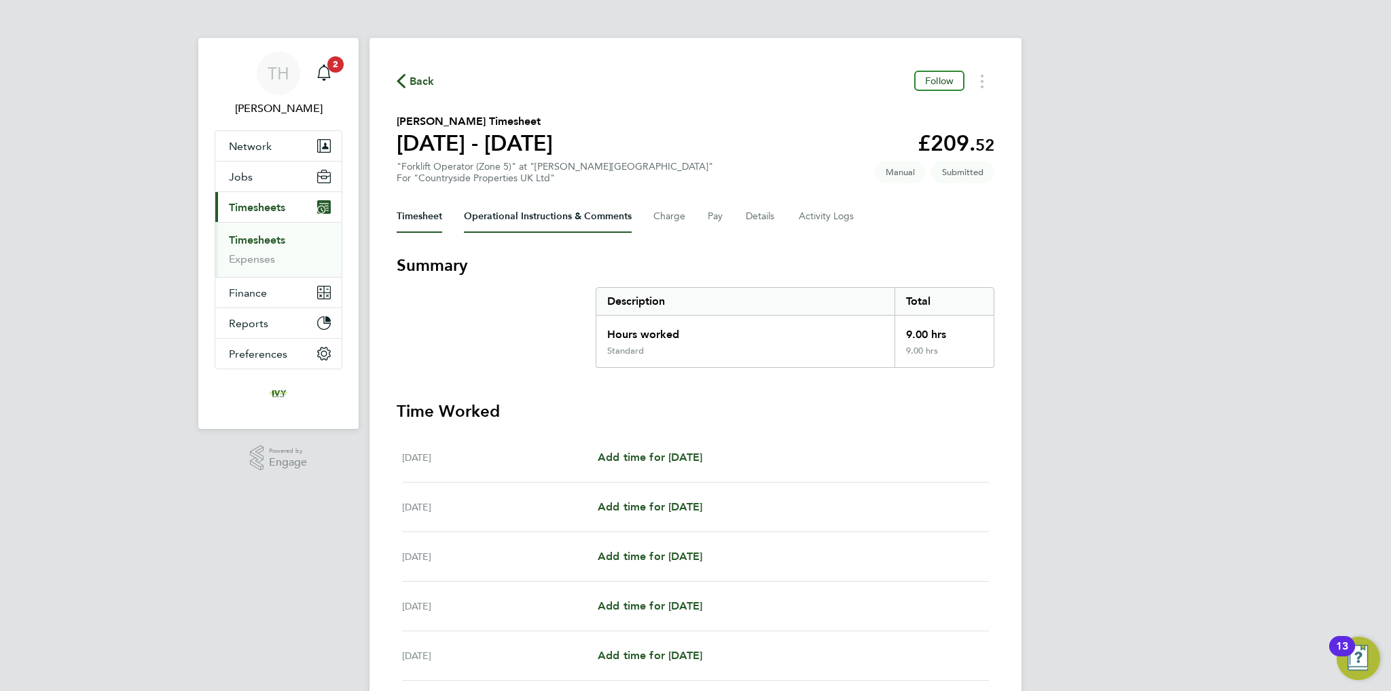
click at [561, 226] on Comments-tab "Operational Instructions & Comments" at bounding box center [548, 216] width 168 height 33
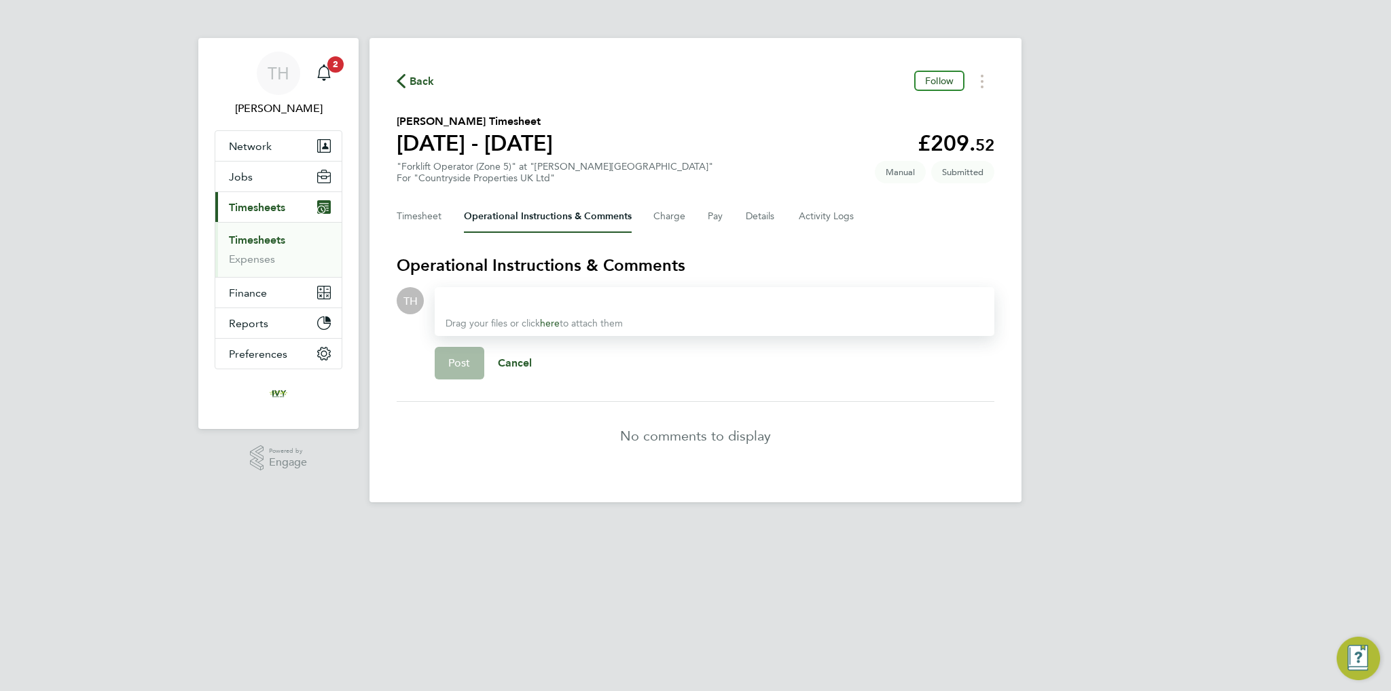
click at [543, 302] on div at bounding box center [715, 301] width 538 height 16
click at [478, 362] on button "Post" at bounding box center [460, 363] width 50 height 33
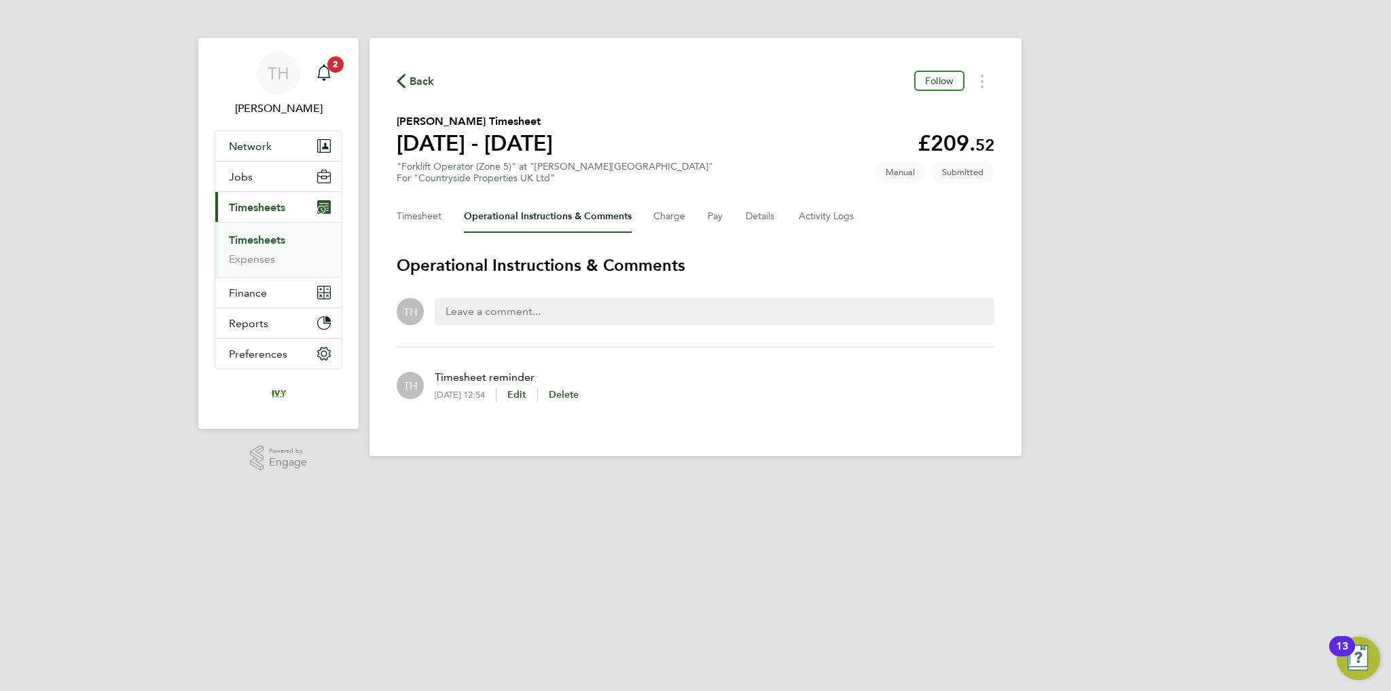
click at [516, 376] on p "Timesheet reminder" at bounding box center [507, 378] width 144 height 16
drag, startPoint x: 516, startPoint y: 376, endPoint x: 467, endPoint y: 378, distance: 48.2
click at [467, 378] on p "Timesheet reminder" at bounding box center [507, 378] width 144 height 16
copy p "Timesheet reminder"
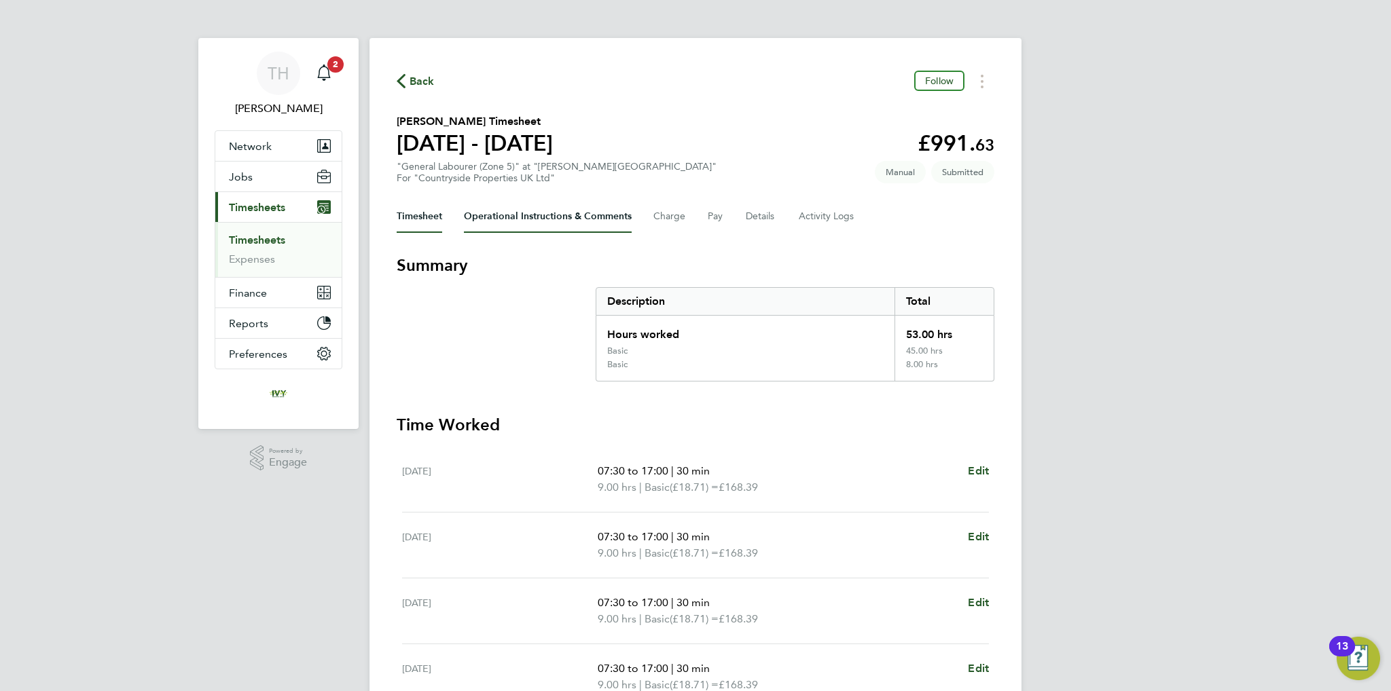
click at [539, 222] on Comments-tab "Operational Instructions & Comments" at bounding box center [548, 216] width 168 height 33
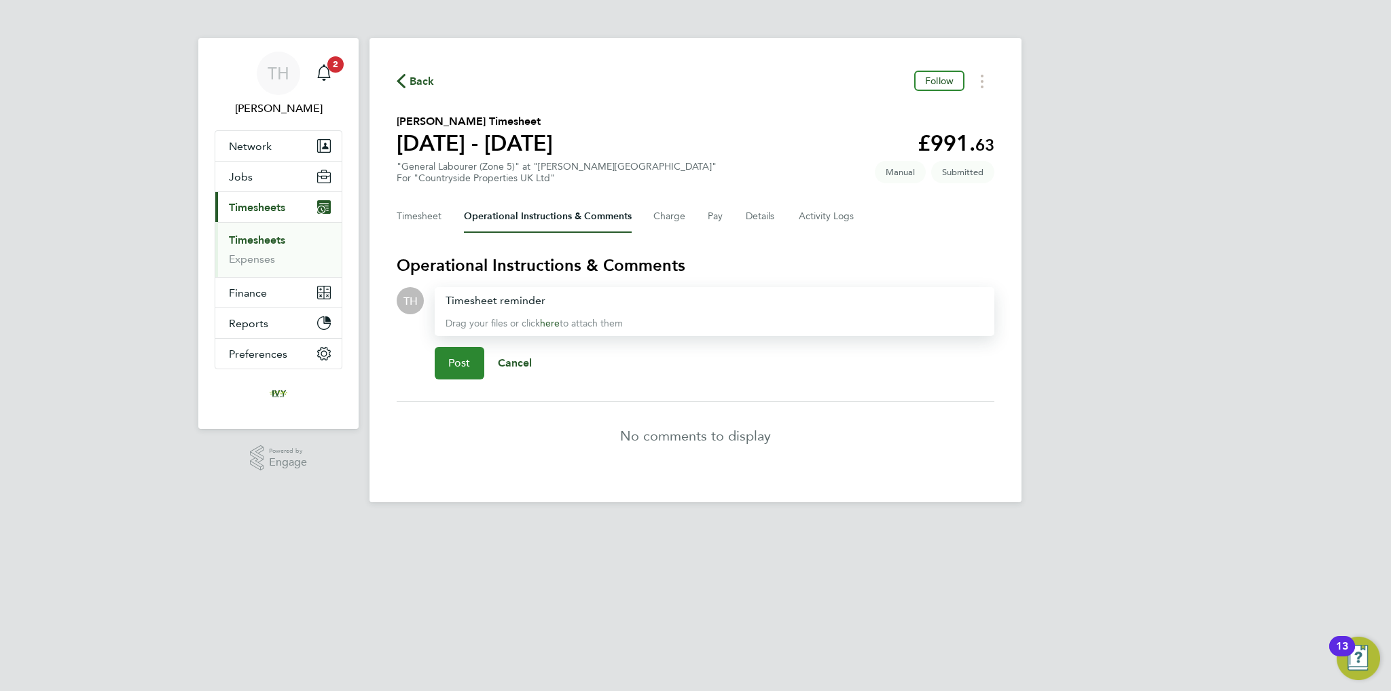
click at [476, 348] on button "Post" at bounding box center [460, 363] width 50 height 33
